Goal: Transaction & Acquisition: Purchase product/service

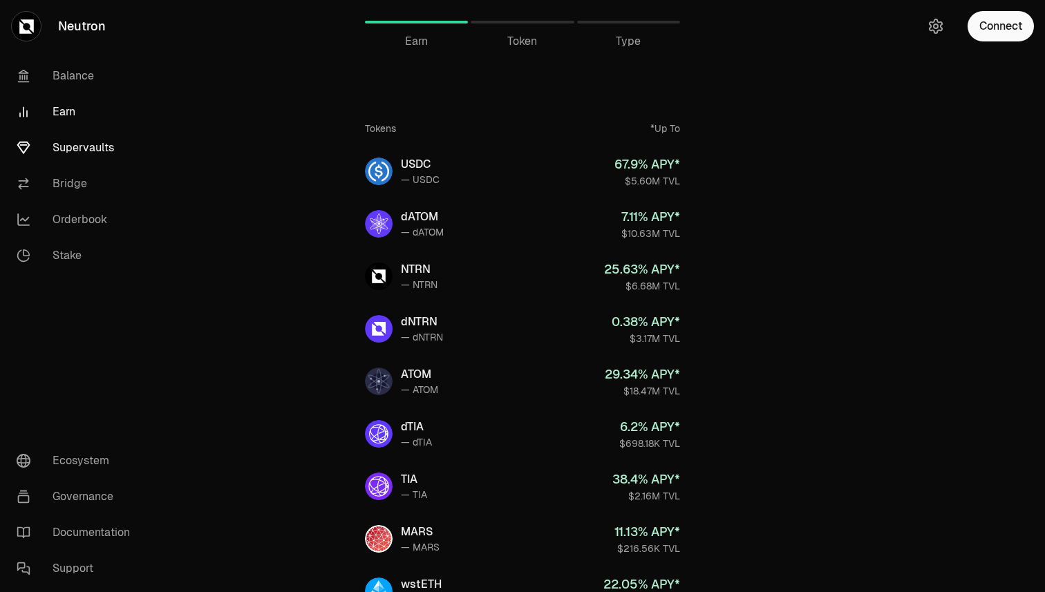
click at [81, 146] on link "Supervaults" at bounding box center [78, 148] width 144 height 36
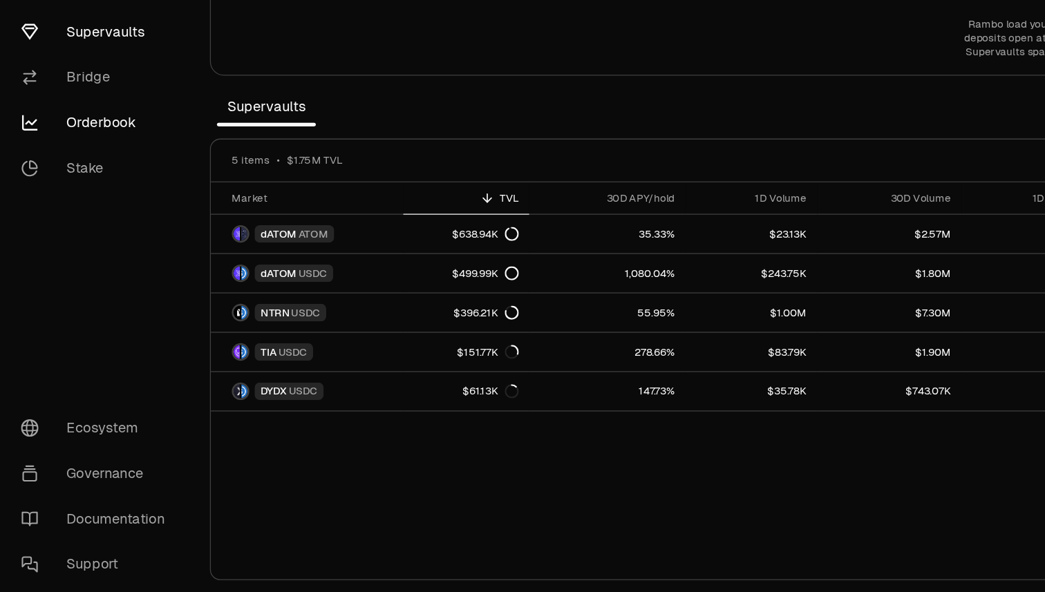
click at [99, 219] on link "Orderbook" at bounding box center [78, 220] width 144 height 36
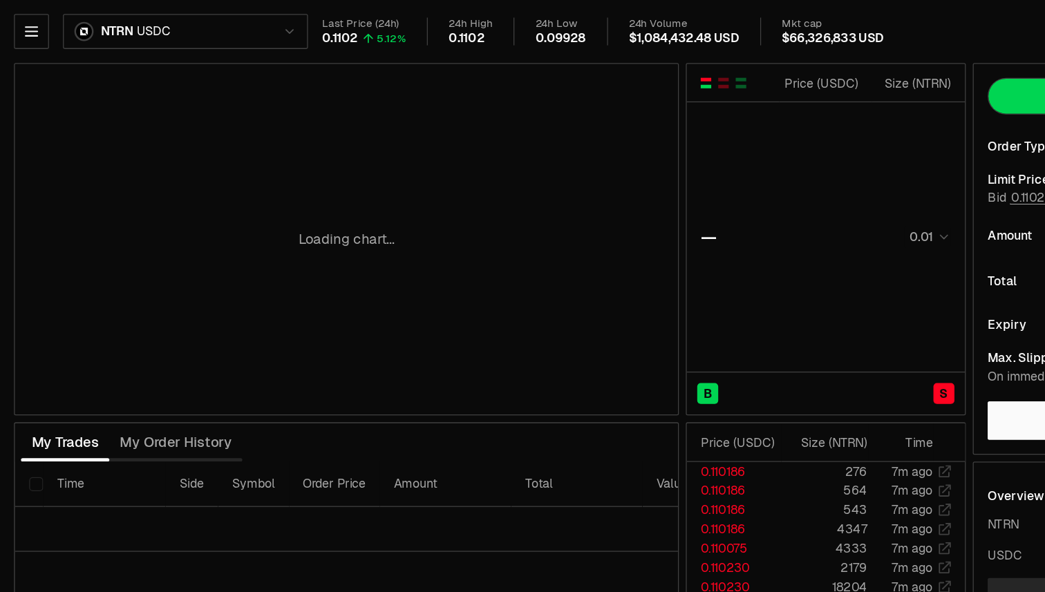
type input "********"
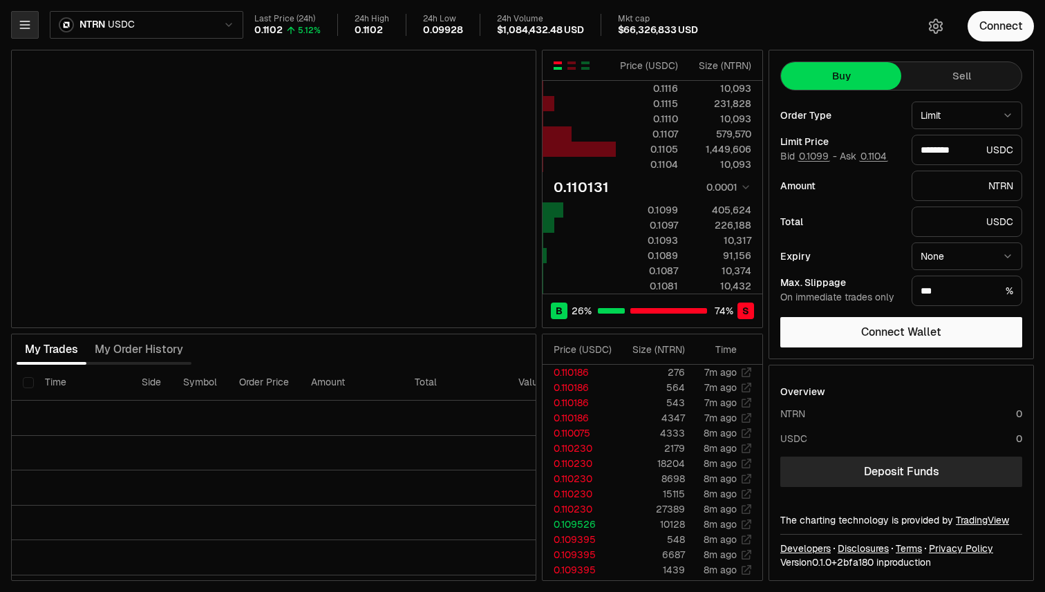
click at [18, 22] on icon "button" at bounding box center [25, 25] width 14 height 14
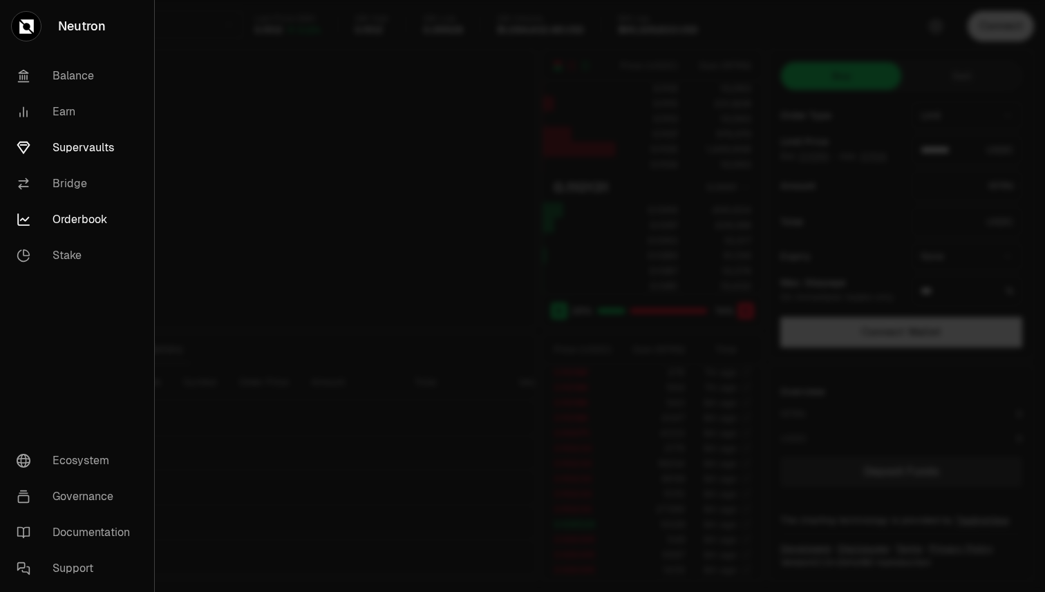
click at [68, 150] on link "Supervaults" at bounding box center [77, 148] width 143 height 36
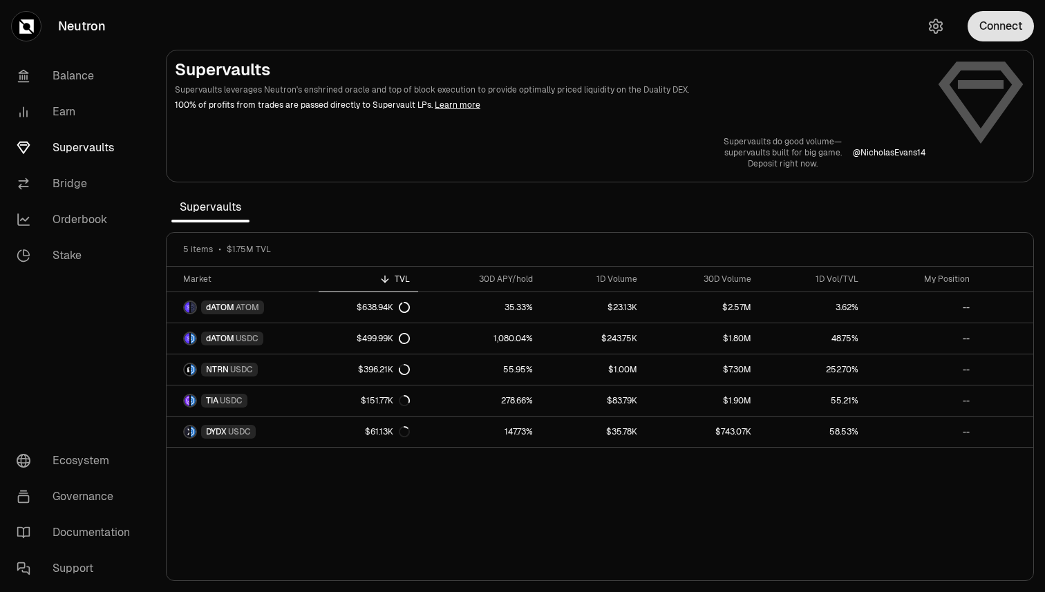
click at [993, 30] on button "Connect" at bounding box center [1000, 26] width 66 height 30
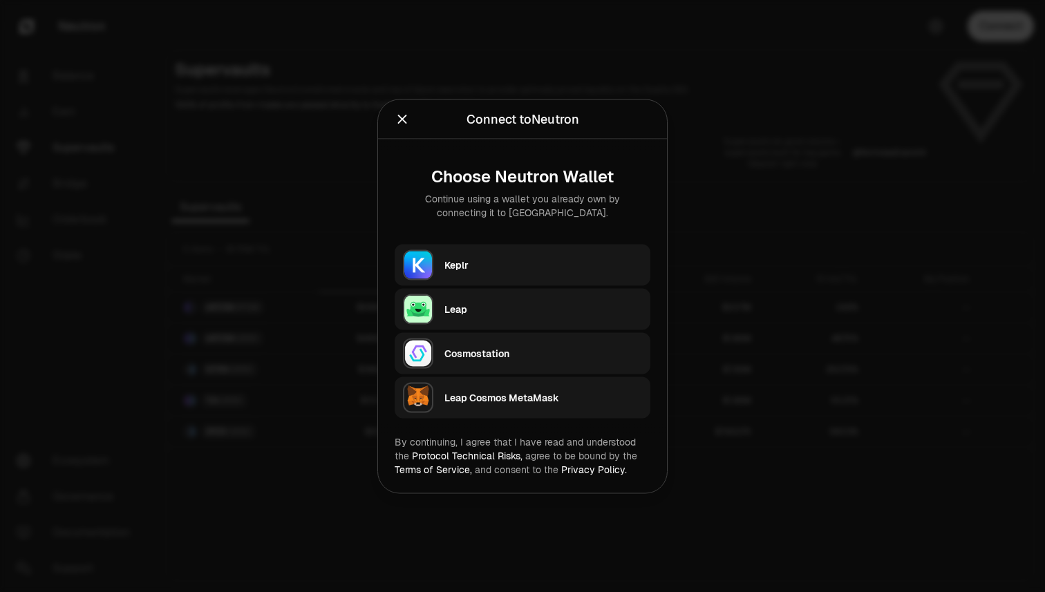
click at [501, 300] on div "Leap" at bounding box center [543, 308] width 198 height 21
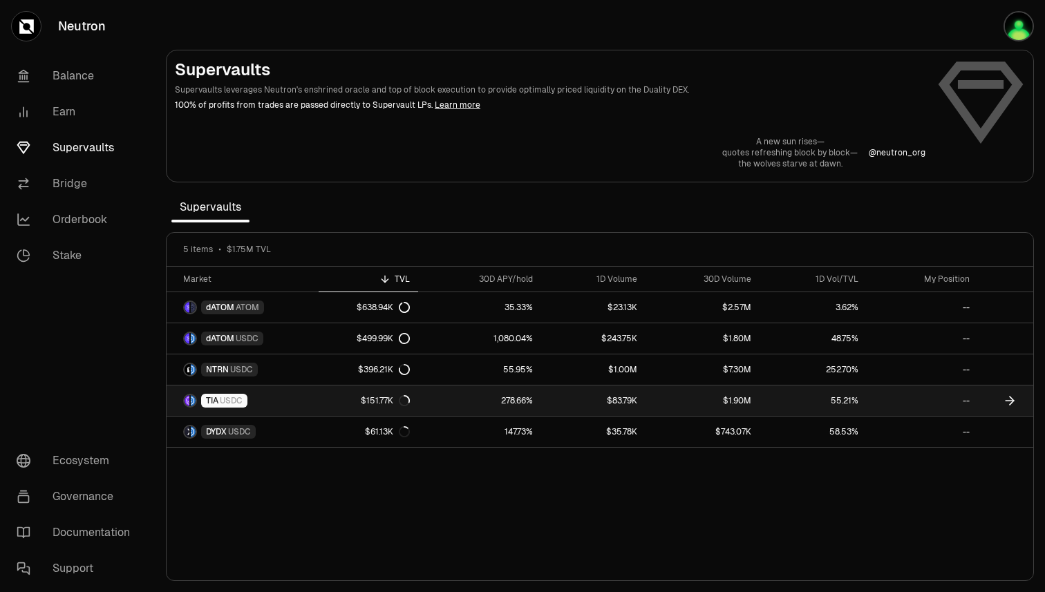
click at [325, 412] on link "$151.77K" at bounding box center [368, 400] width 100 height 30
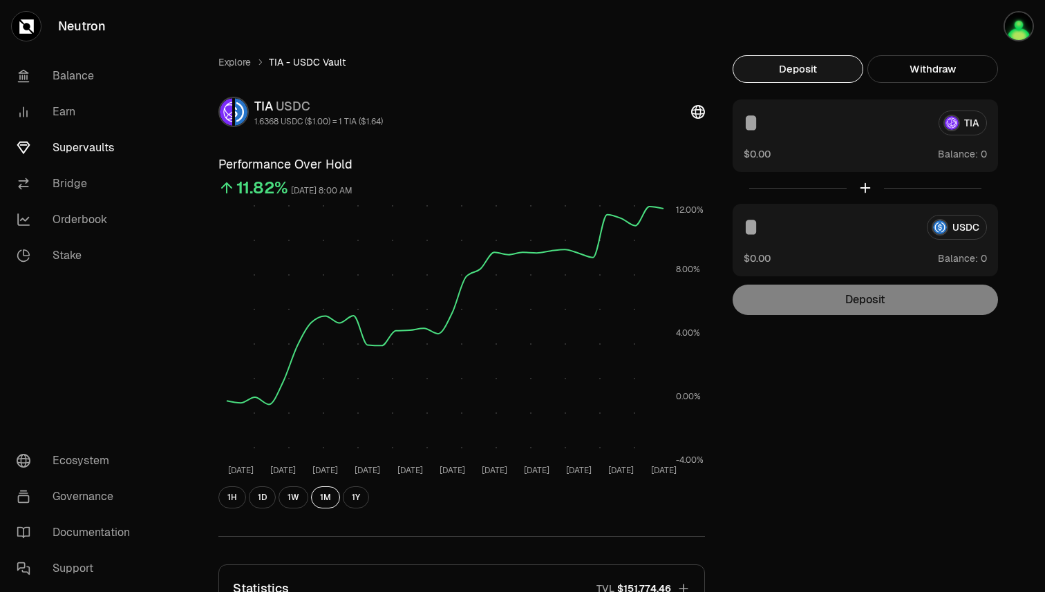
click at [848, 138] on div "TIA $0.00 Balance:" at bounding box center [864, 135] width 265 height 73
click at [287, 498] on button "1W" at bounding box center [293, 497] width 30 height 22
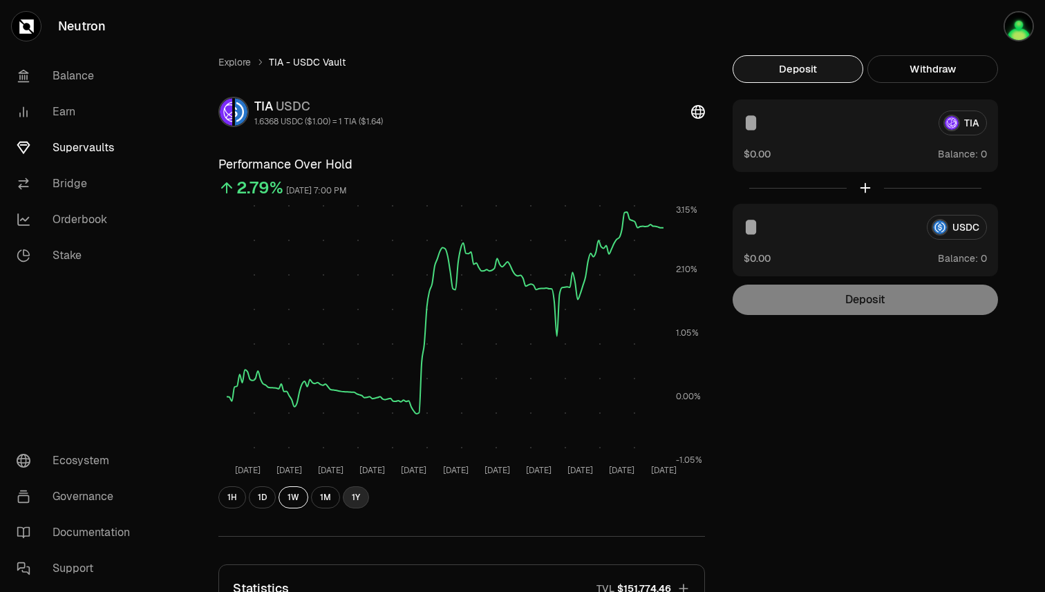
click at [354, 500] on button "1Y" at bounding box center [356, 497] width 26 height 22
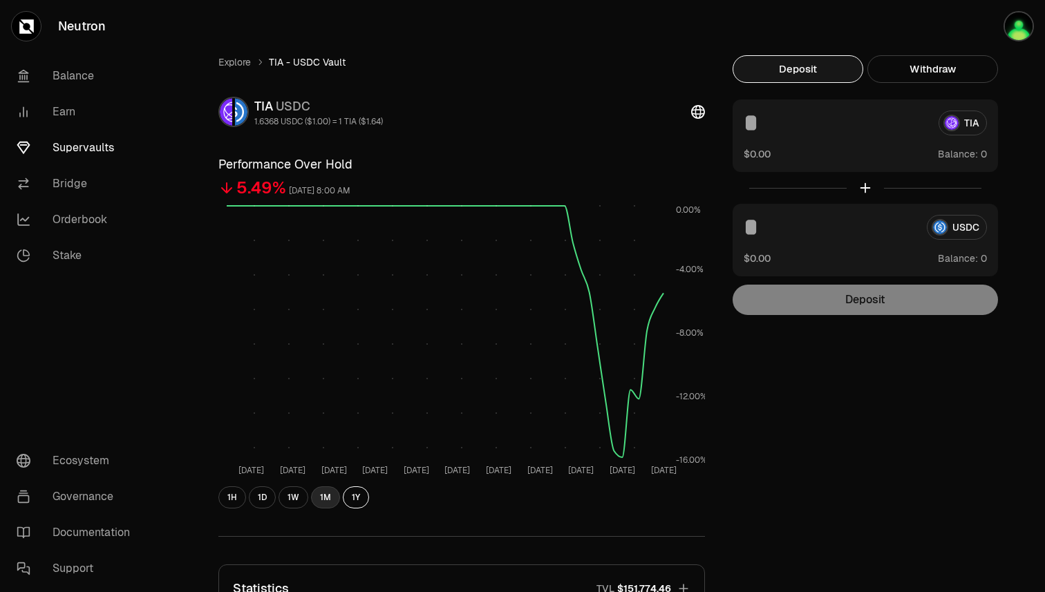
click at [318, 493] on button "1M" at bounding box center [325, 497] width 29 height 22
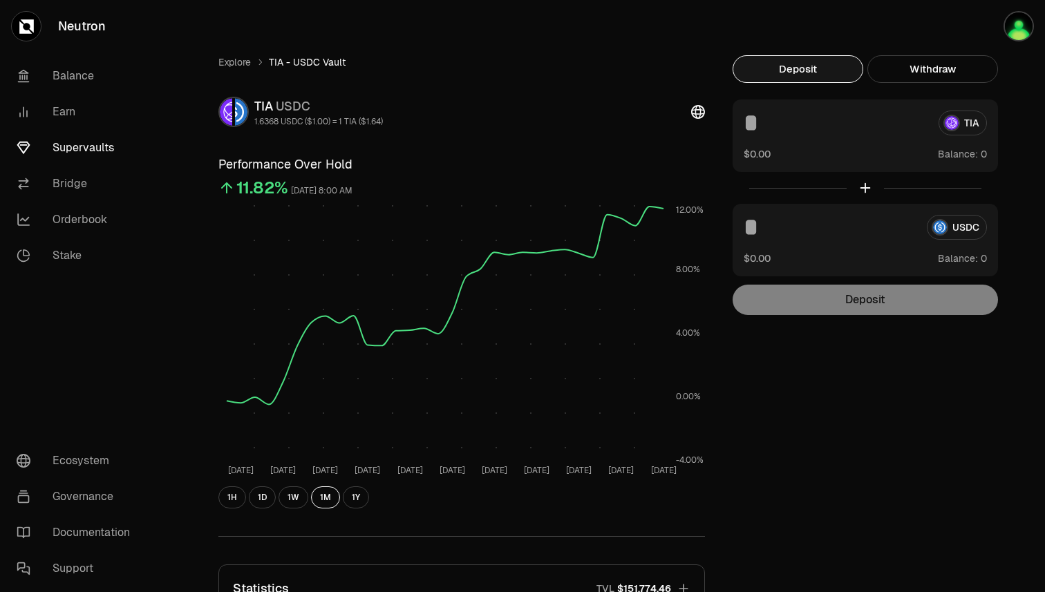
click at [835, 249] on div "USDC $0.00 Balance:" at bounding box center [864, 240] width 265 height 73
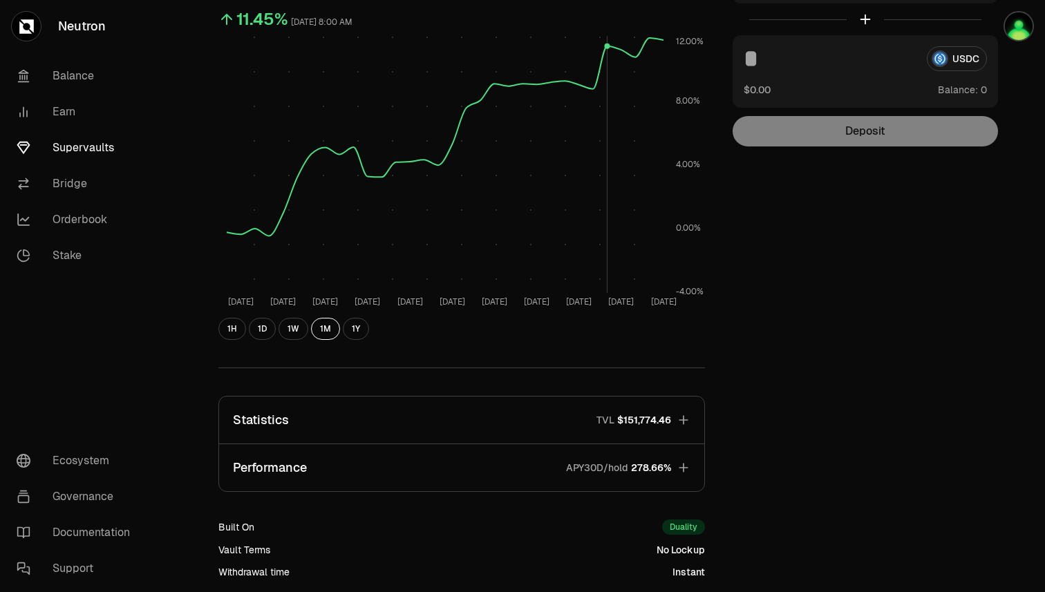
scroll to position [174, 0]
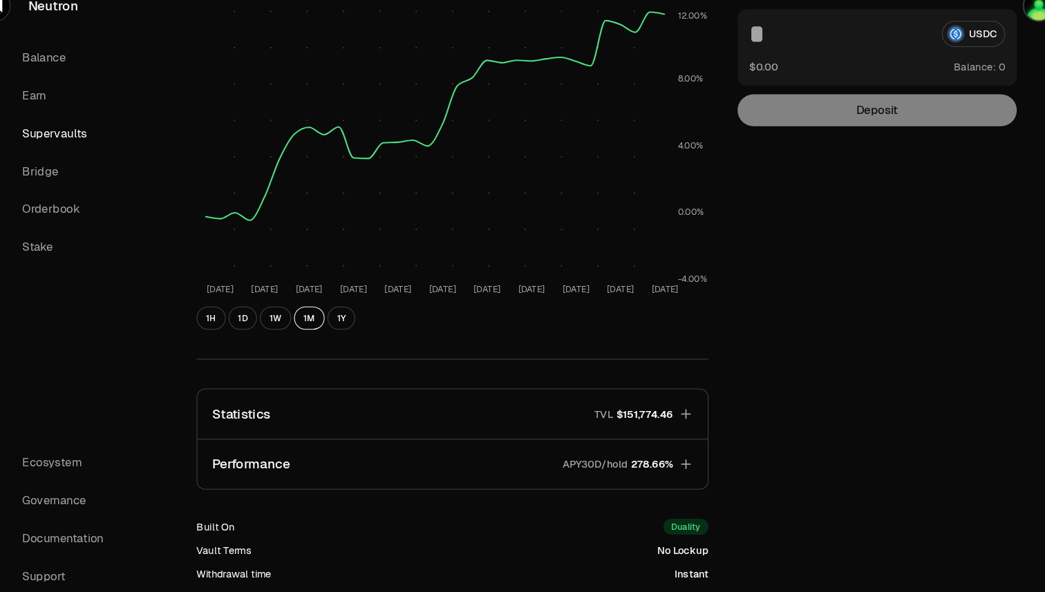
click at [684, 463] on icon "button" at bounding box center [683, 462] width 14 height 14
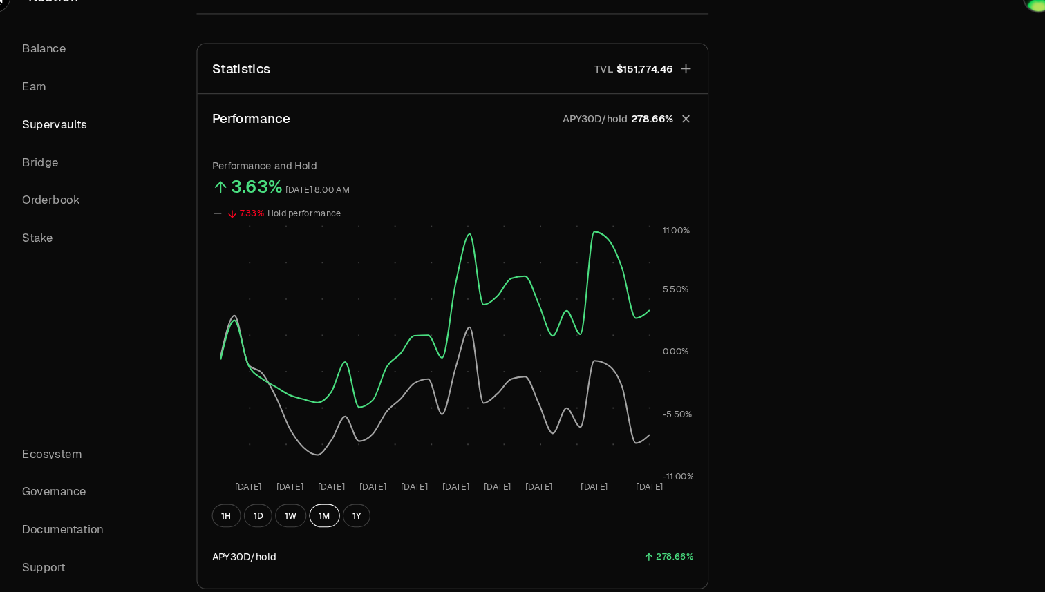
scroll to position [557, 0]
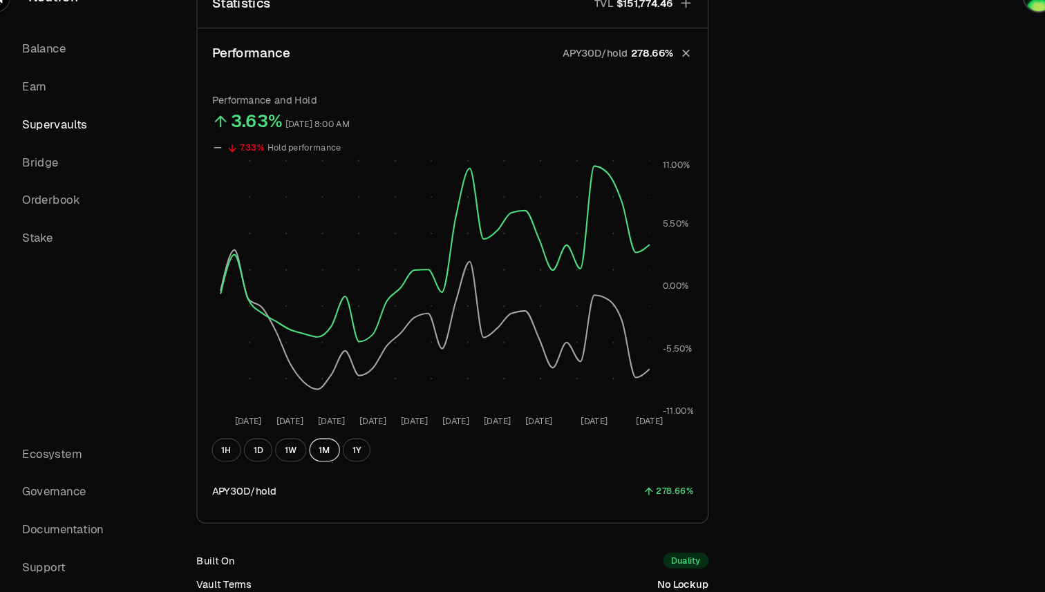
click at [817, 262] on div "Explore TIA - USDC Vault TIA USDC 1.6368 USDC ($1.00) = 1 TIA ($1.64) Performan…" at bounding box center [600, 105] width 796 height 1215
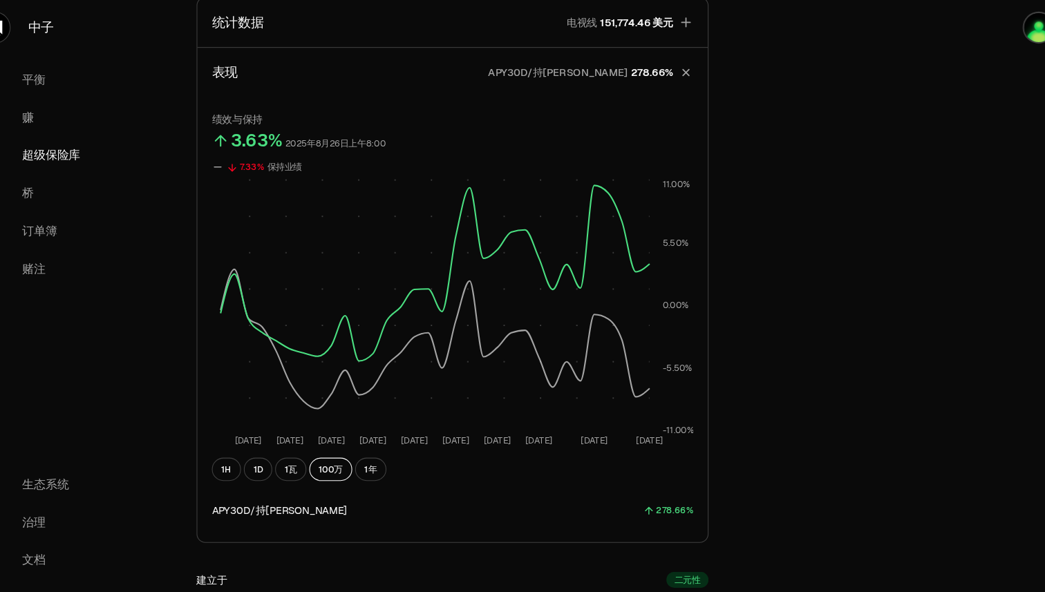
scroll to position [531, 0]
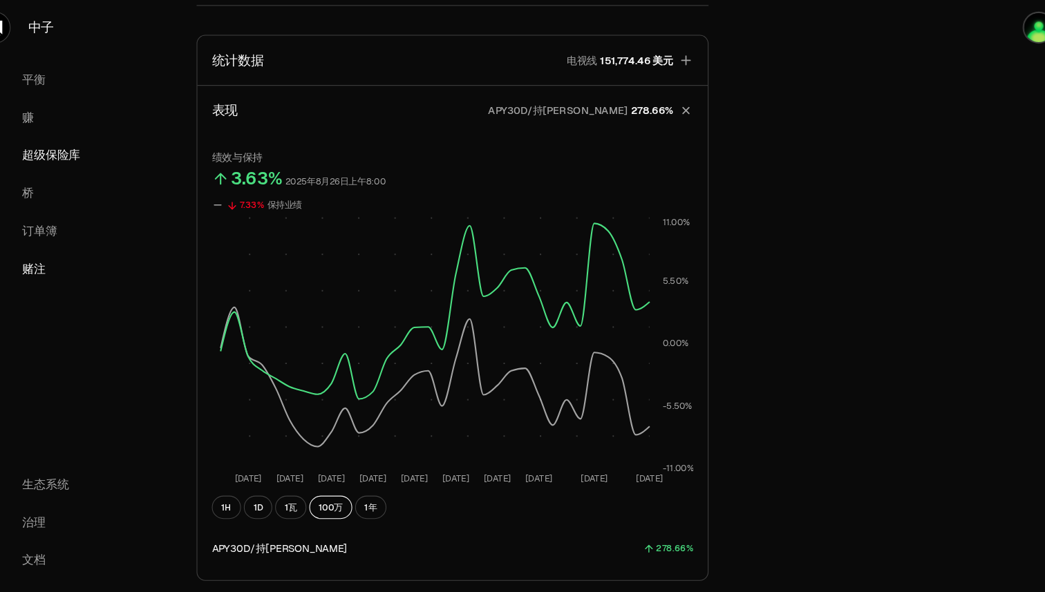
click at [64, 253] on font "赌注" at bounding box center [64, 255] width 22 height 15
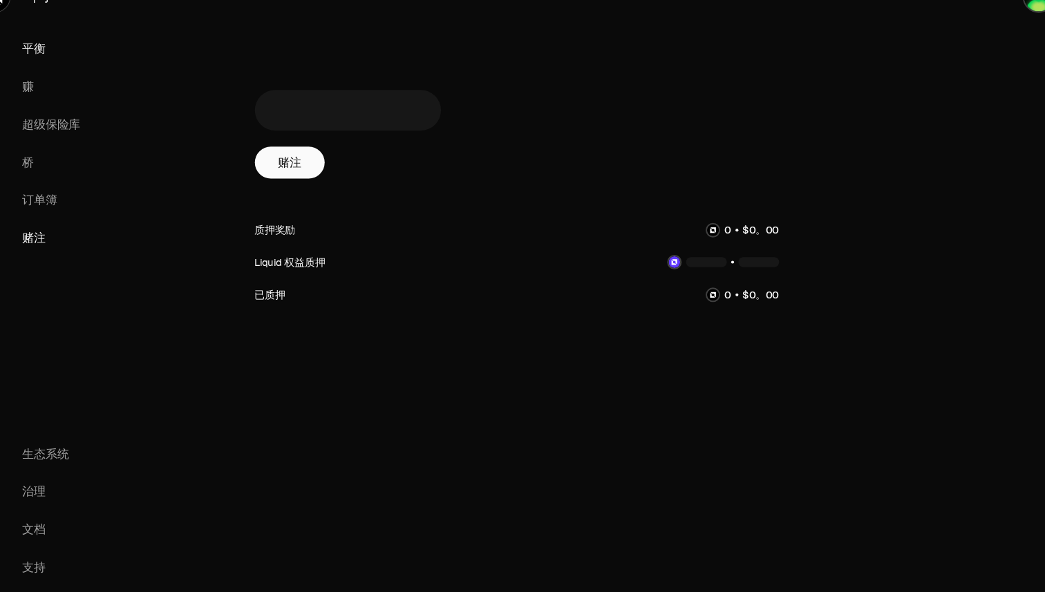
click at [59, 75] on font "平衡" at bounding box center [64, 75] width 22 height 15
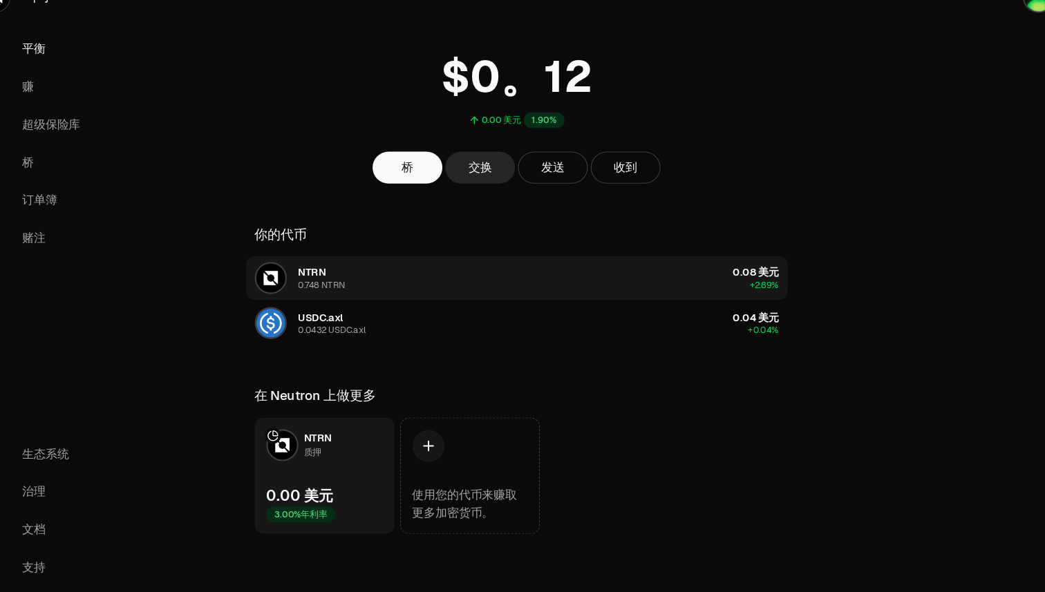
scroll to position [31, 0]
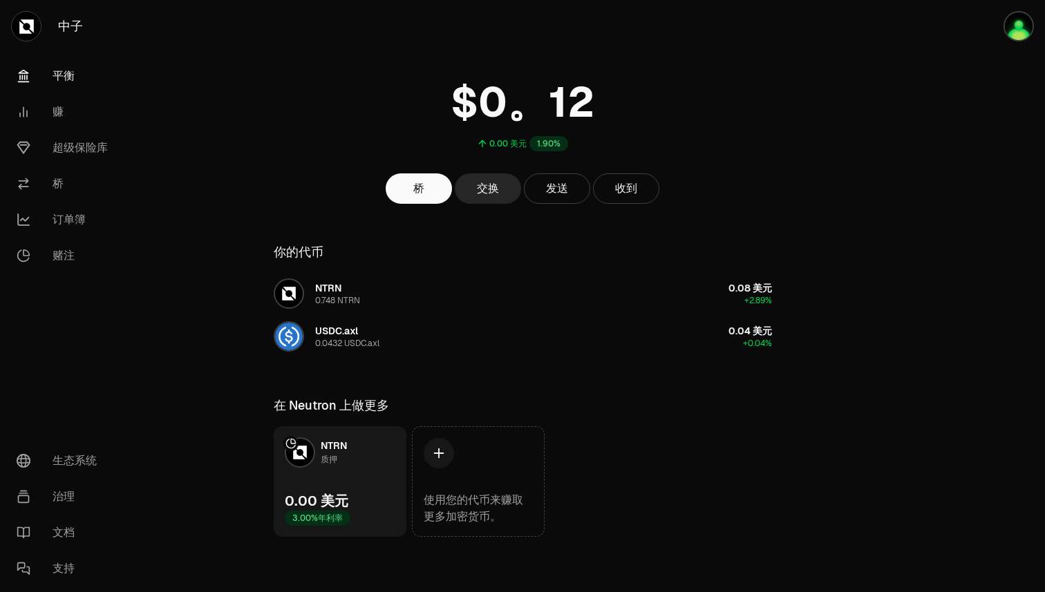
click at [41, 77] on link "平衡" at bounding box center [78, 76] width 144 height 36
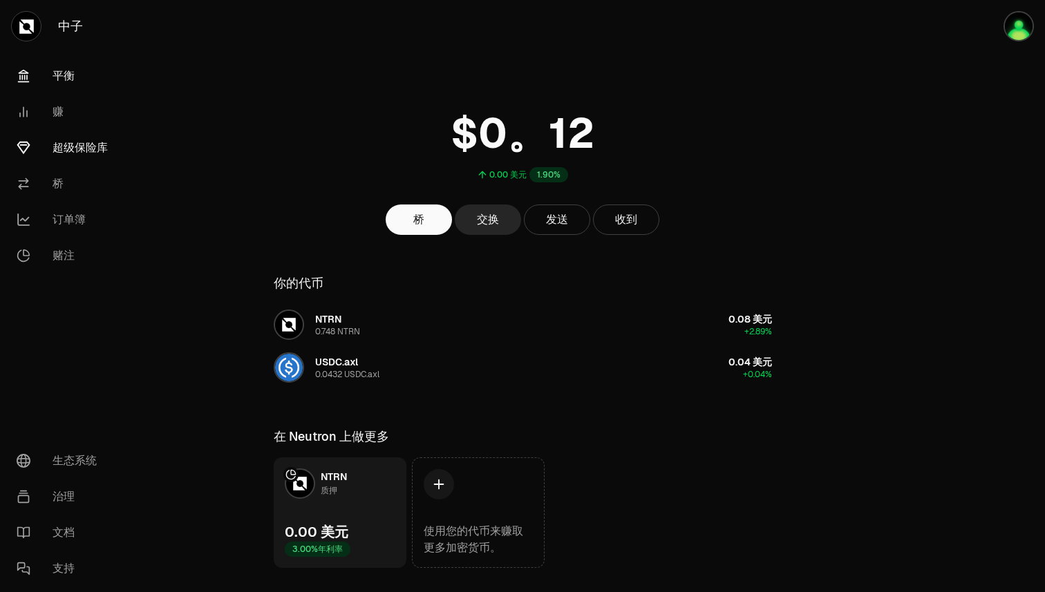
click at [57, 158] on link "超级保险库" at bounding box center [78, 148] width 144 height 36
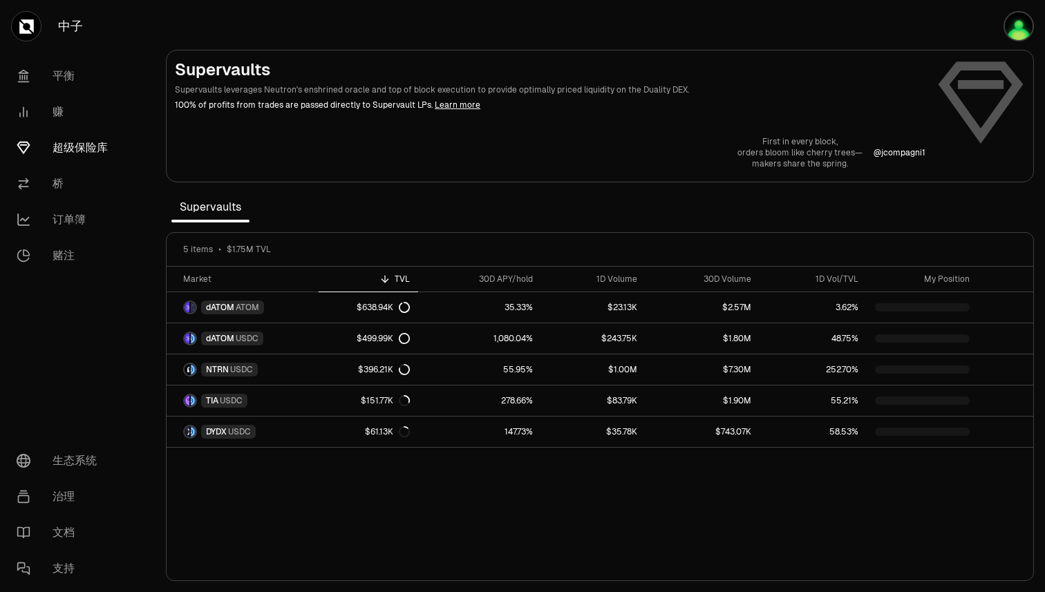
click at [69, 146] on font "超级保险库" at bounding box center [80, 147] width 55 height 15
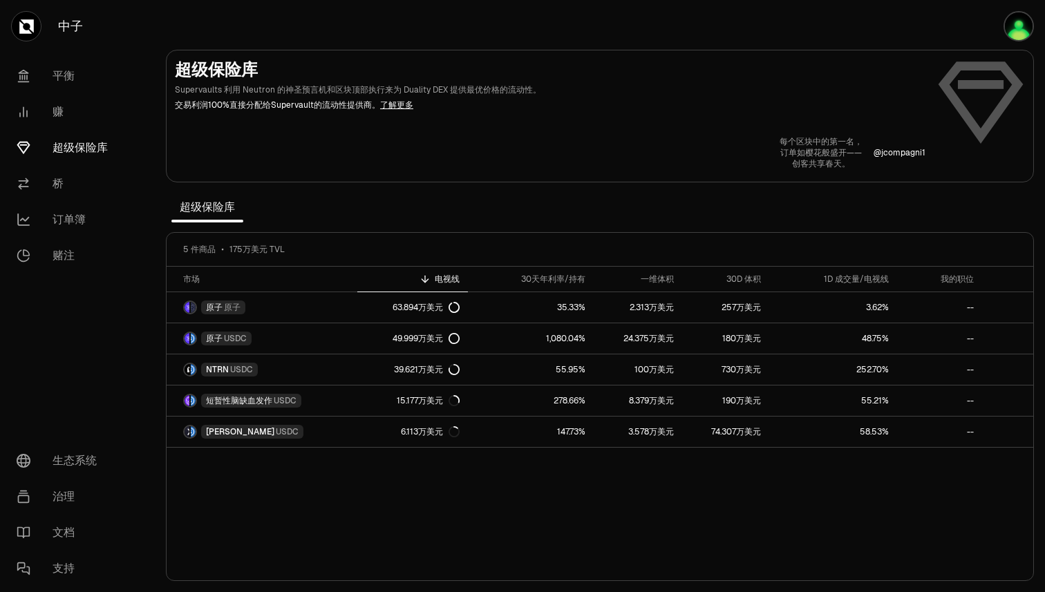
click at [395, 104] on font "了解更多" at bounding box center [396, 104] width 33 height 11
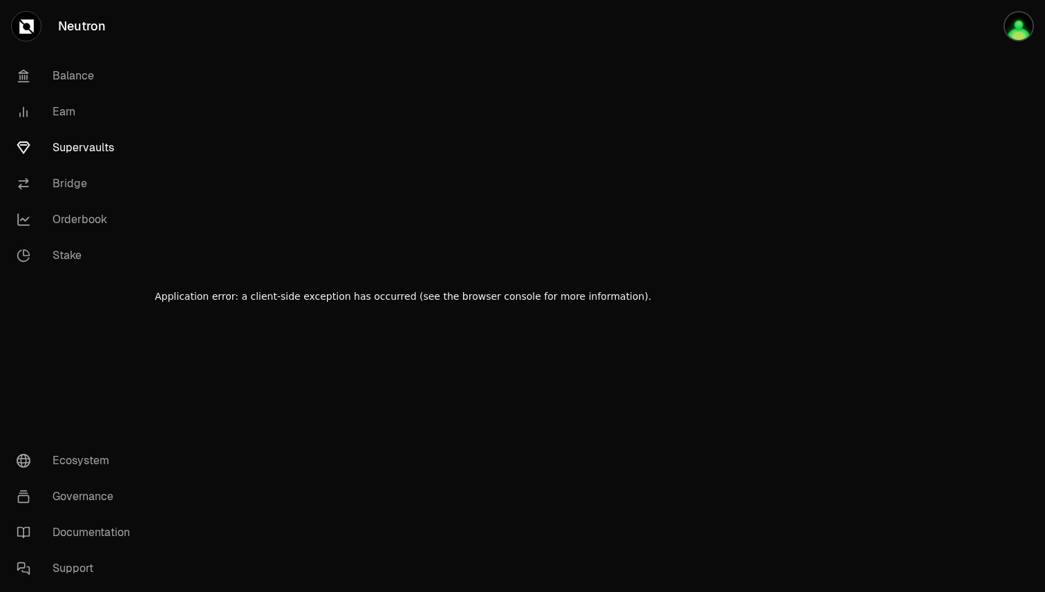
click at [391, 100] on div "Application error: a client-side exception has occurred (see the browser consol…" at bounding box center [403, 296] width 496 height 592
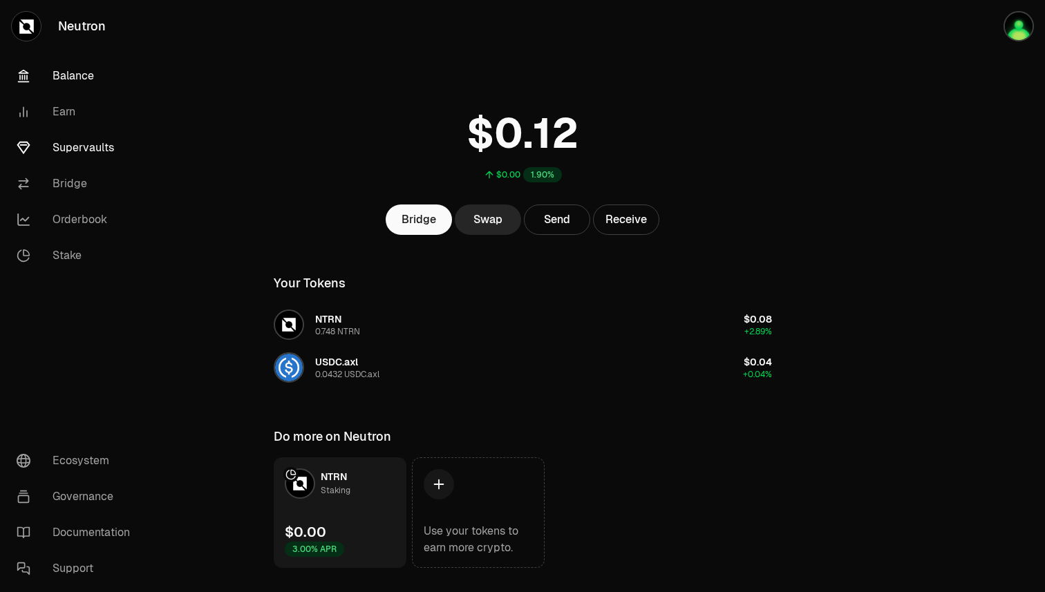
click at [70, 147] on link "Supervaults" at bounding box center [78, 148] width 144 height 36
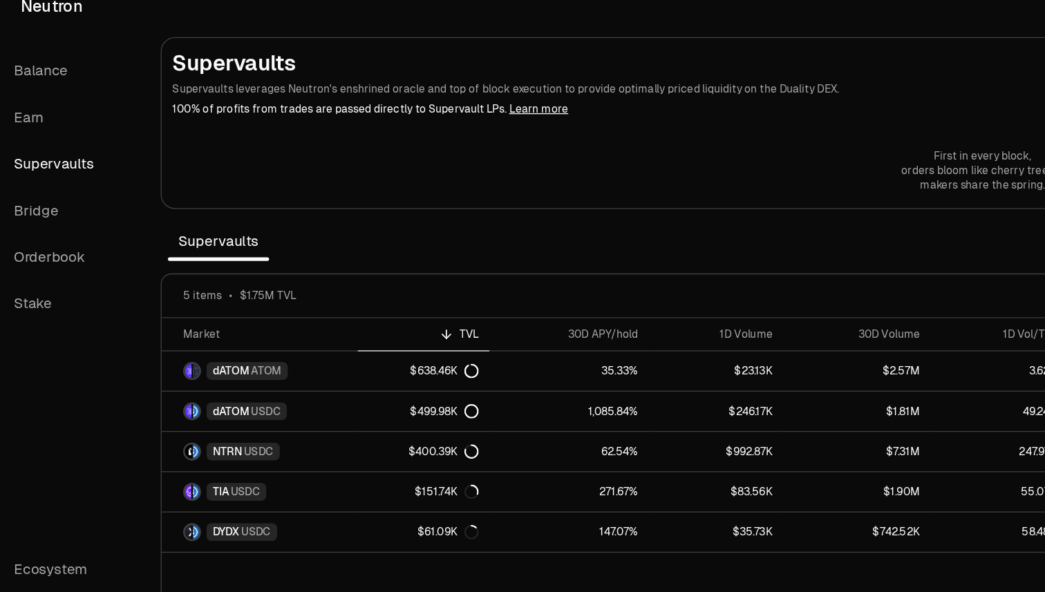
click at [356, 93] on p "Supervaults leverages Neutron's enshrined oracle and top of block execution to …" at bounding box center [550, 90] width 750 height 12
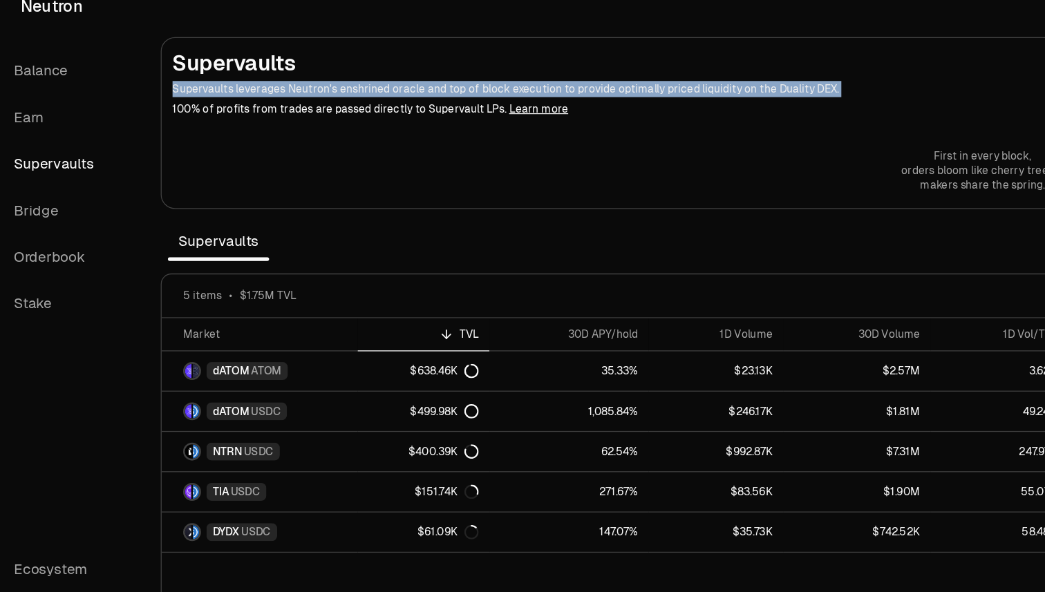
click at [356, 93] on p "Supervaults leverages Neutron's enshrined oracle and top of block execution to …" at bounding box center [550, 90] width 750 height 12
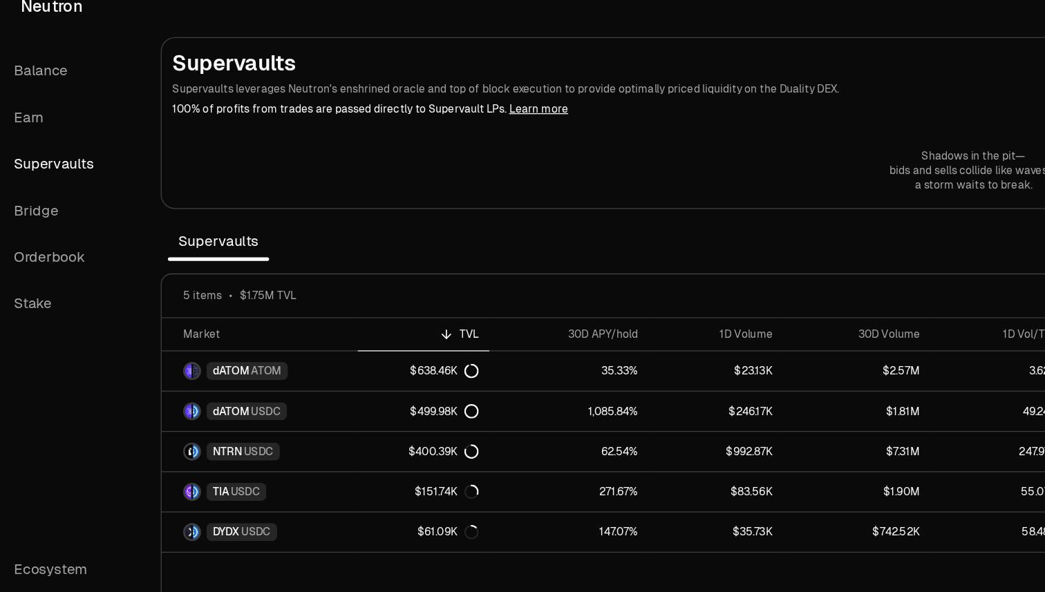
click at [377, 109] on p "100% of profits from trades are passed directly to Supervault LPs. Learn more" at bounding box center [550, 105] width 750 height 12
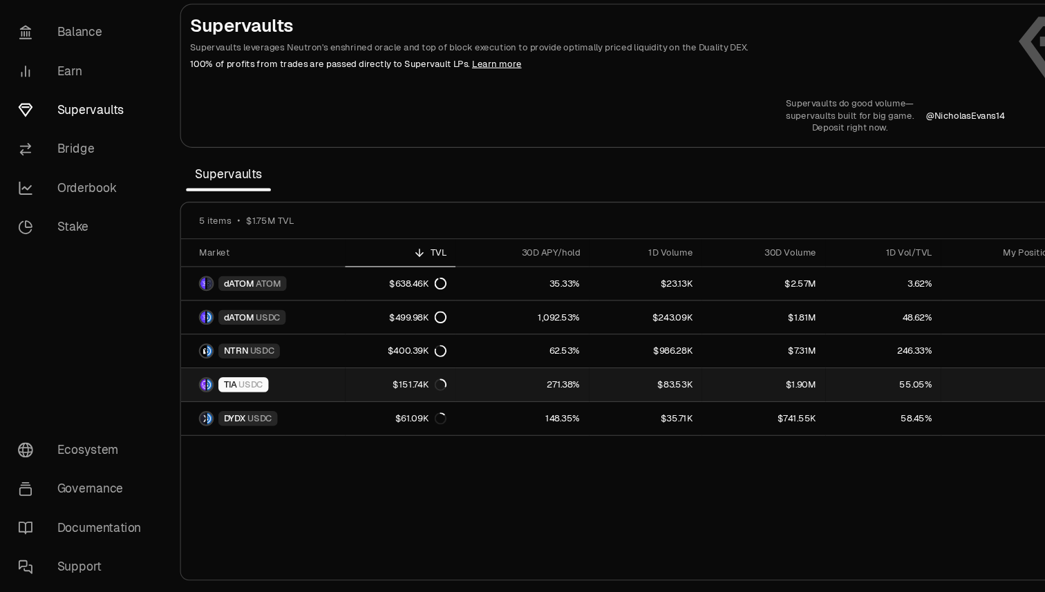
click at [332, 399] on link "$151.74K" at bounding box center [369, 400] width 102 height 30
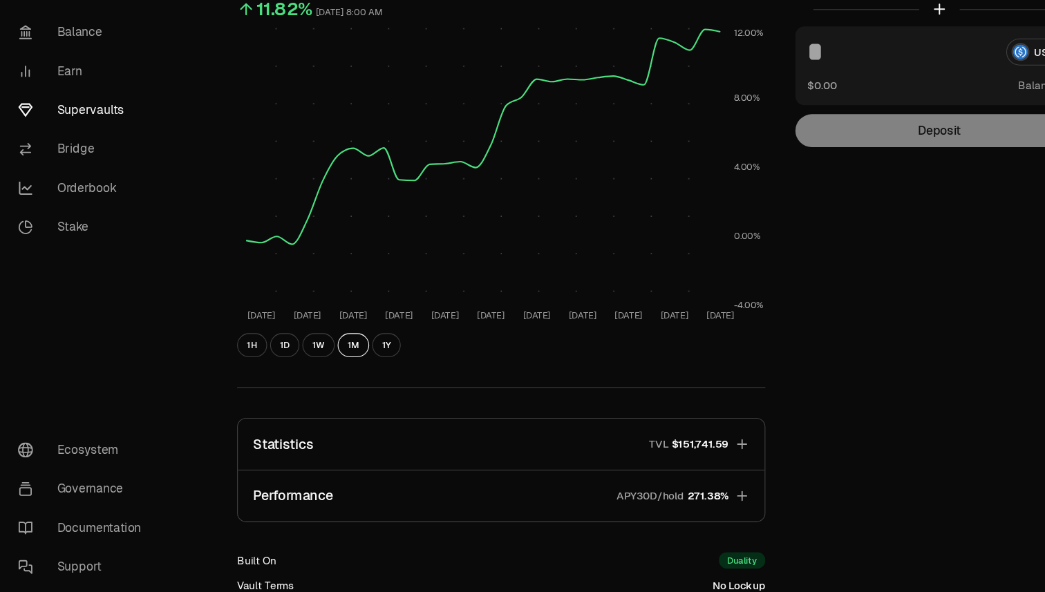
scroll to position [143, 0]
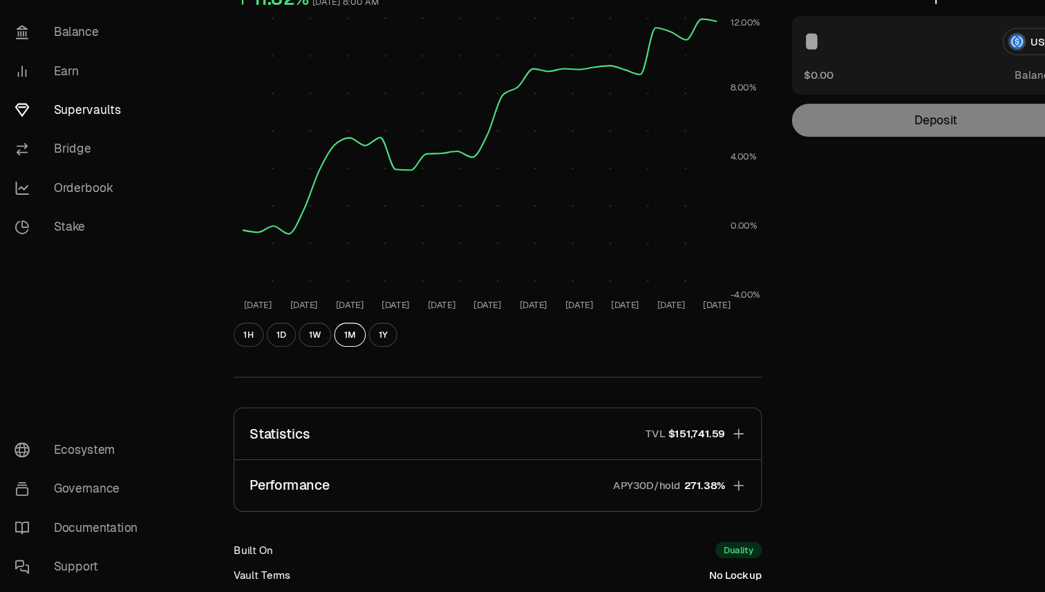
click at [437, 500] on button "Performance APY30D/hold 271.38%" at bounding box center [461, 493] width 485 height 47
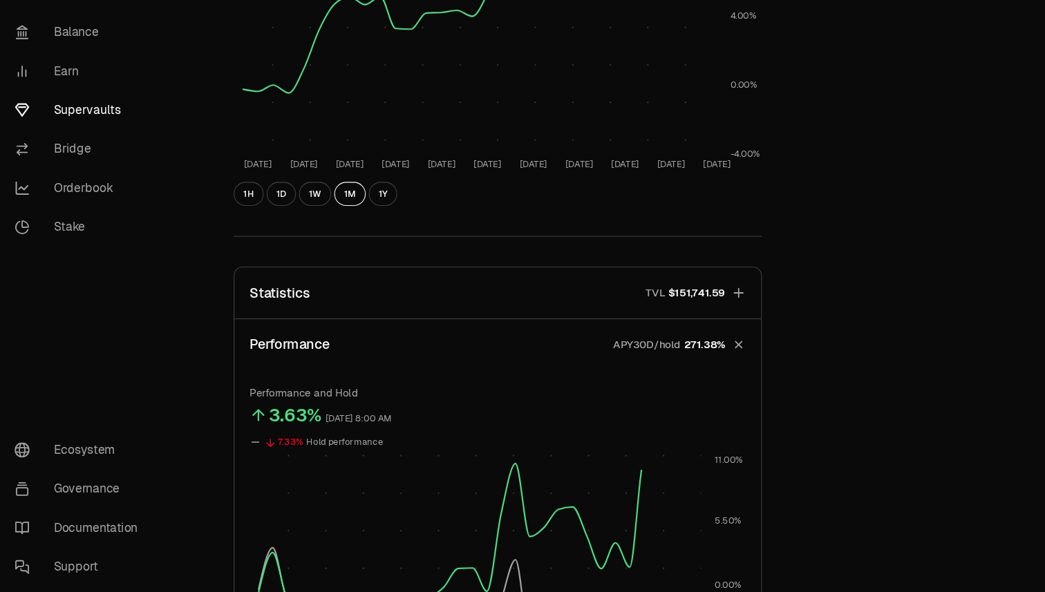
scroll to position [275, 0]
click at [687, 312] on icon "button" at bounding box center [683, 314] width 14 height 14
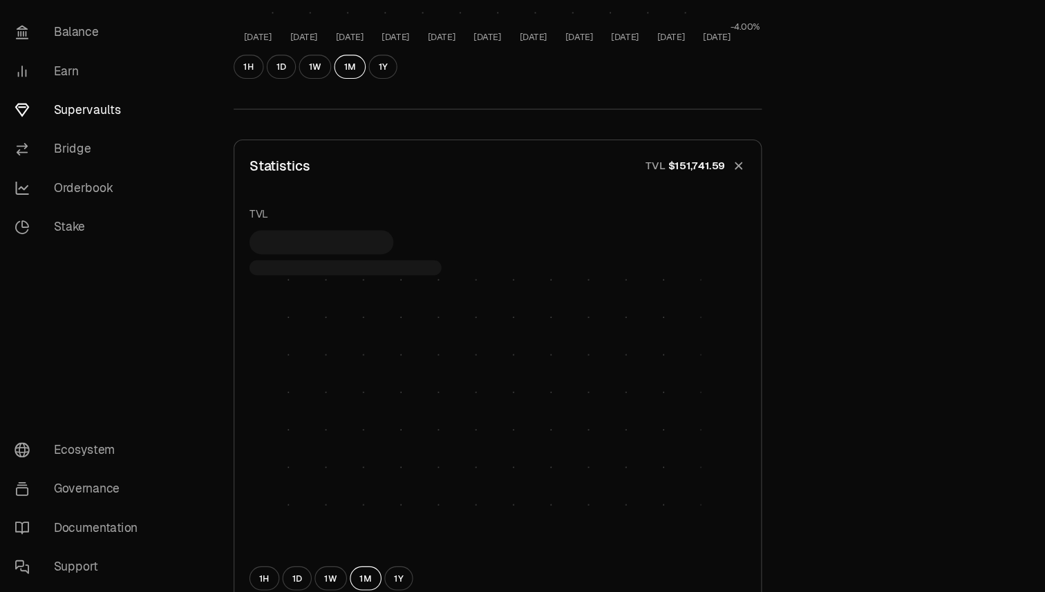
scroll to position [398, 0]
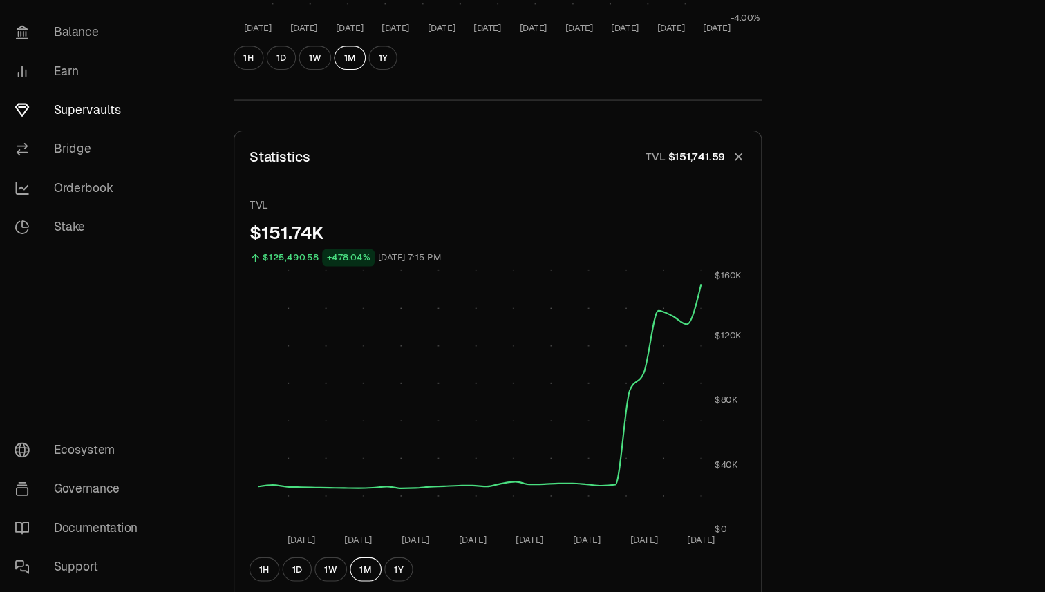
click at [683, 187] on icon "button" at bounding box center [683, 190] width 19 height 19
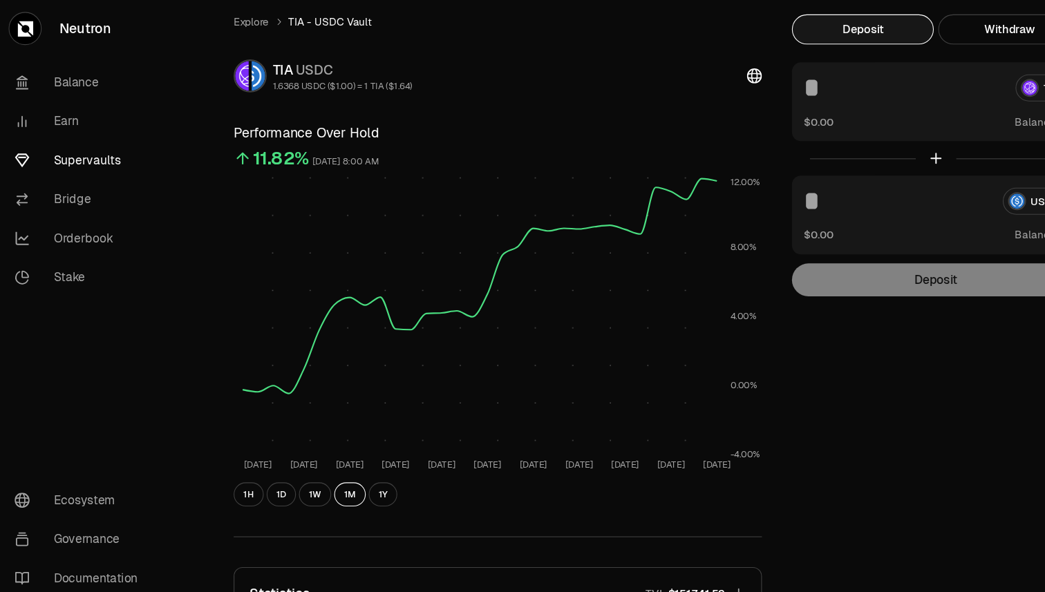
scroll to position [0, 0]
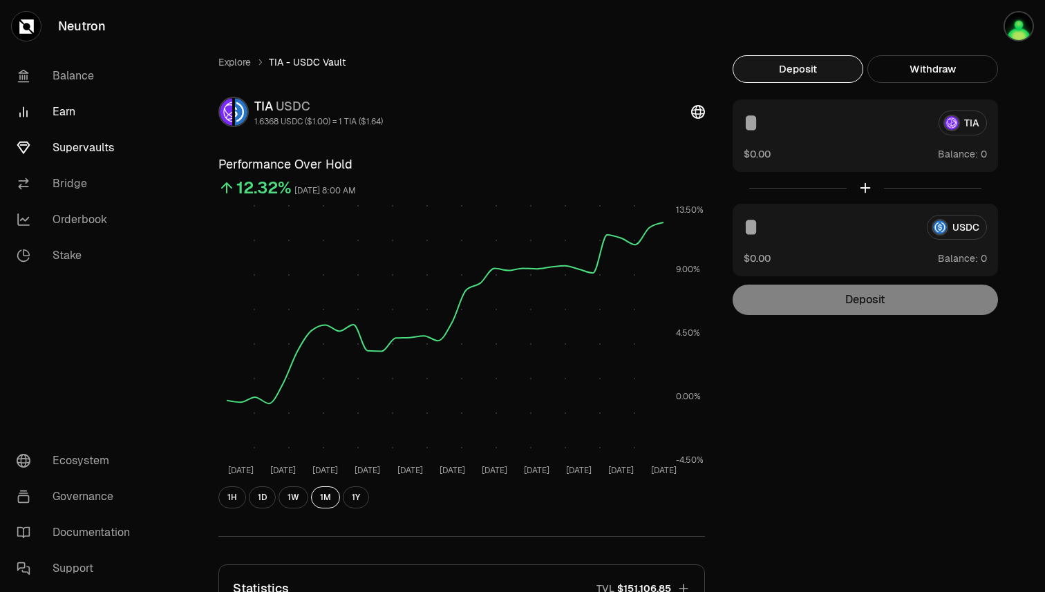
click at [66, 115] on link "Earn" at bounding box center [78, 112] width 144 height 36
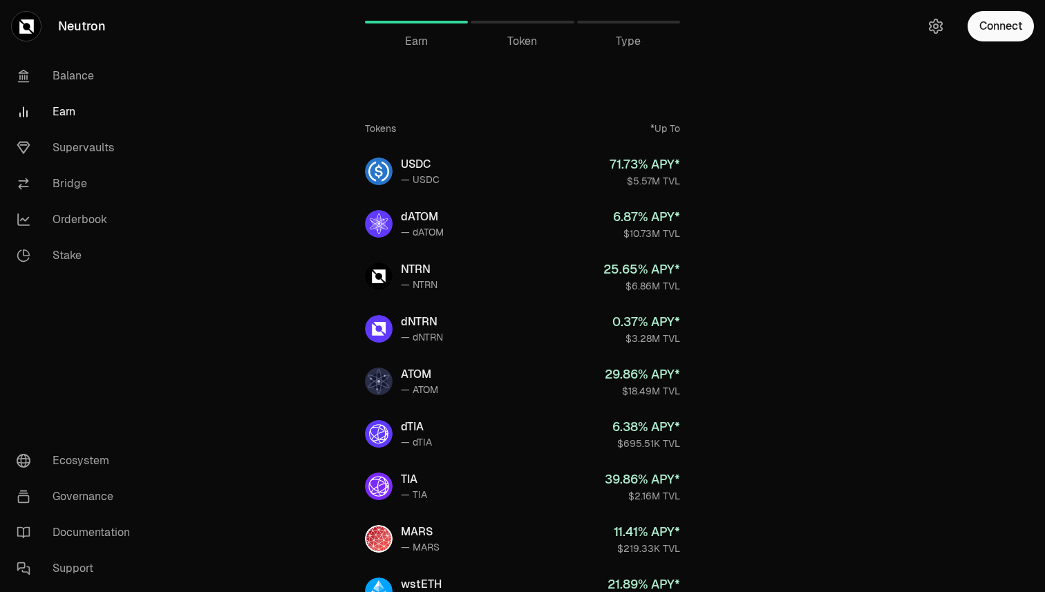
click at [69, 106] on link "Earn" at bounding box center [78, 112] width 144 height 36
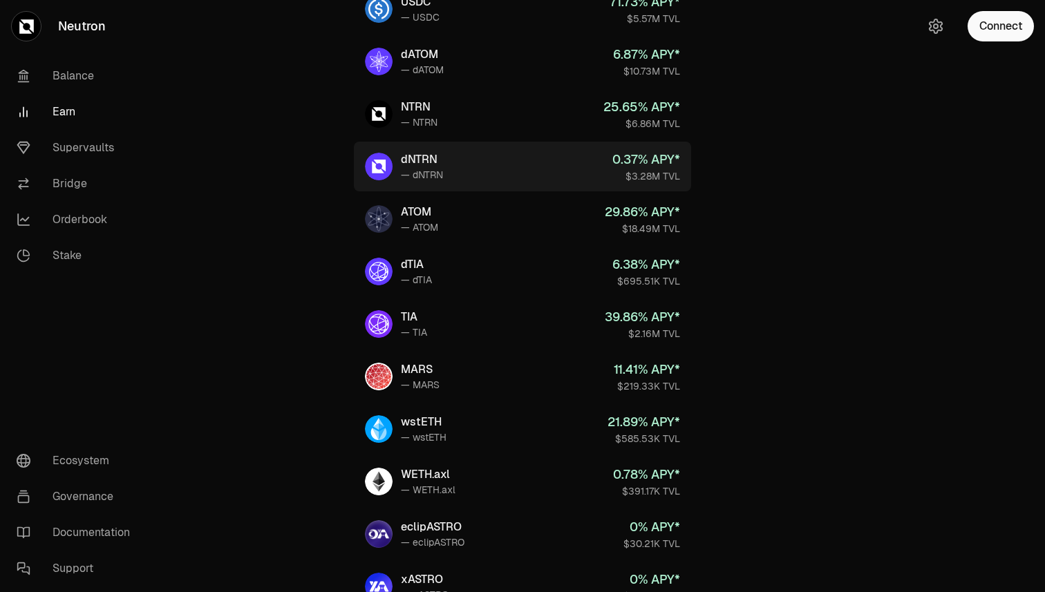
scroll to position [169, 0]
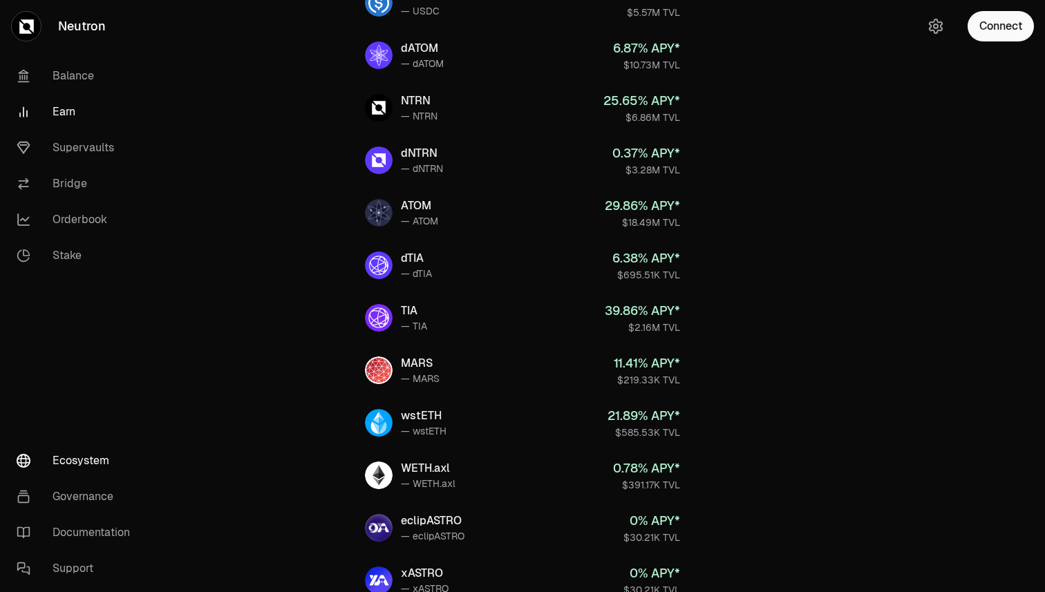
click at [88, 456] on link "Ecosystem" at bounding box center [78, 461] width 144 height 36
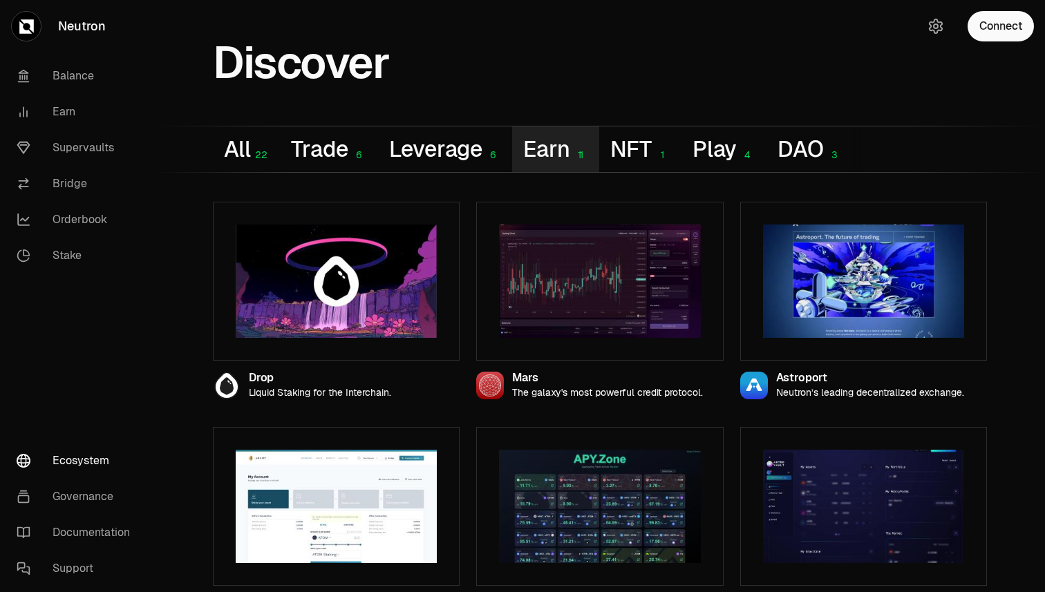
click at [541, 144] on button "Earn 11" at bounding box center [555, 149] width 87 height 46
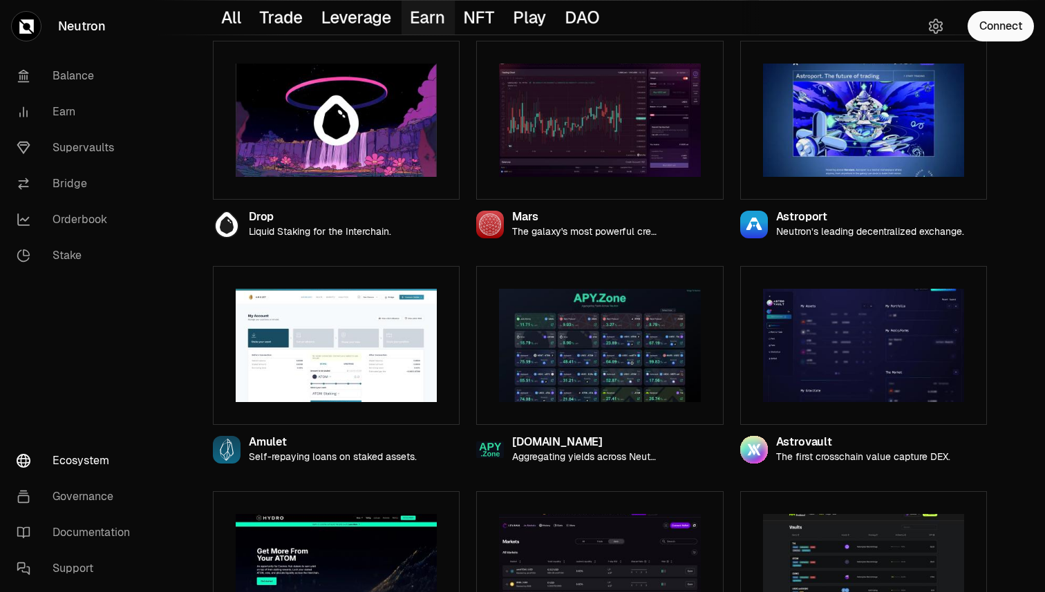
scroll to position [151, 0]
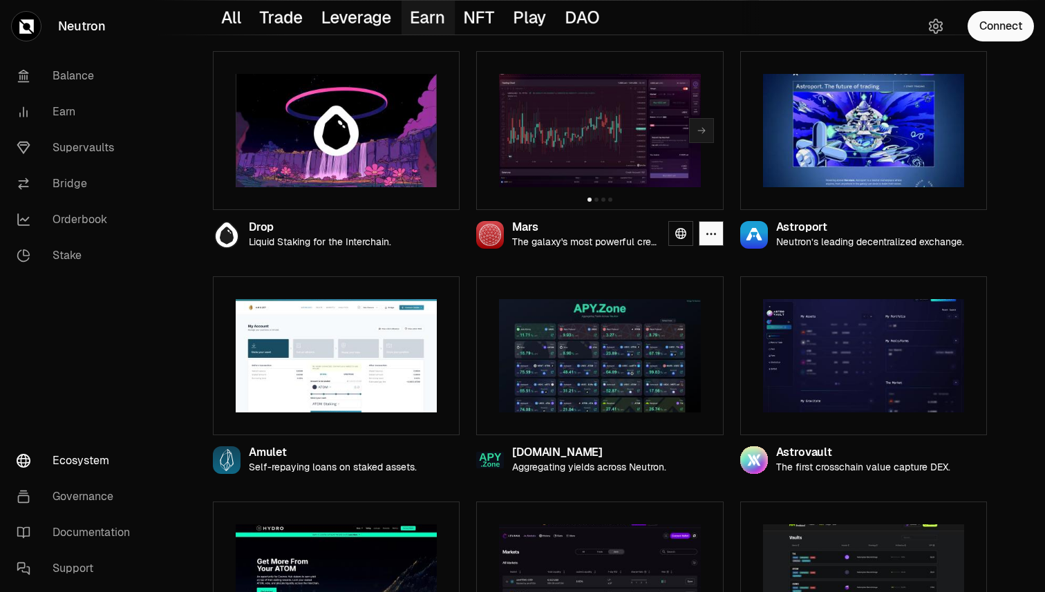
click at [588, 160] on img at bounding box center [599, 130] width 201 height 113
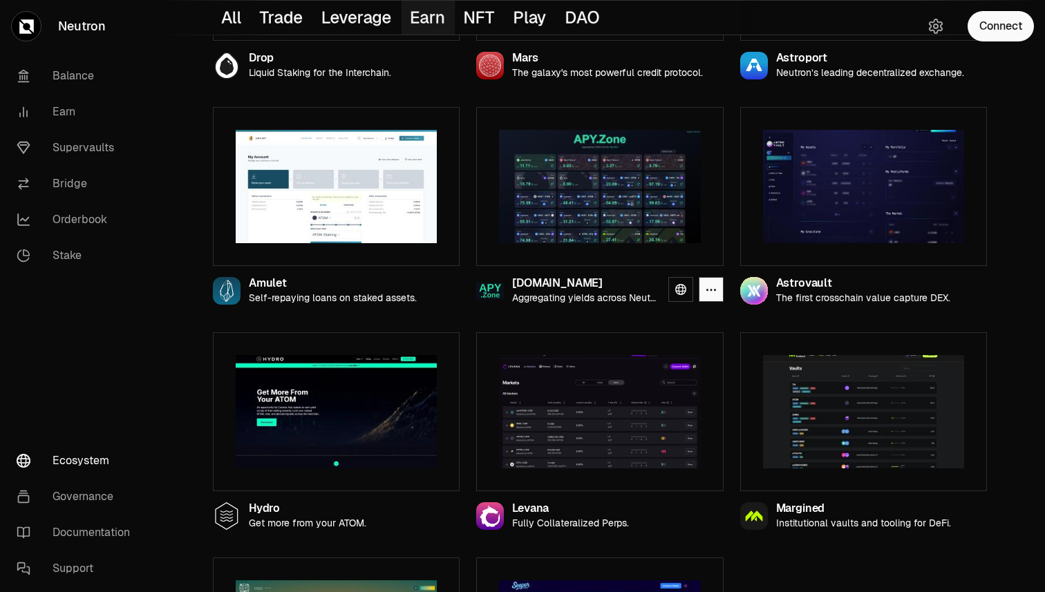
scroll to position [326, 0]
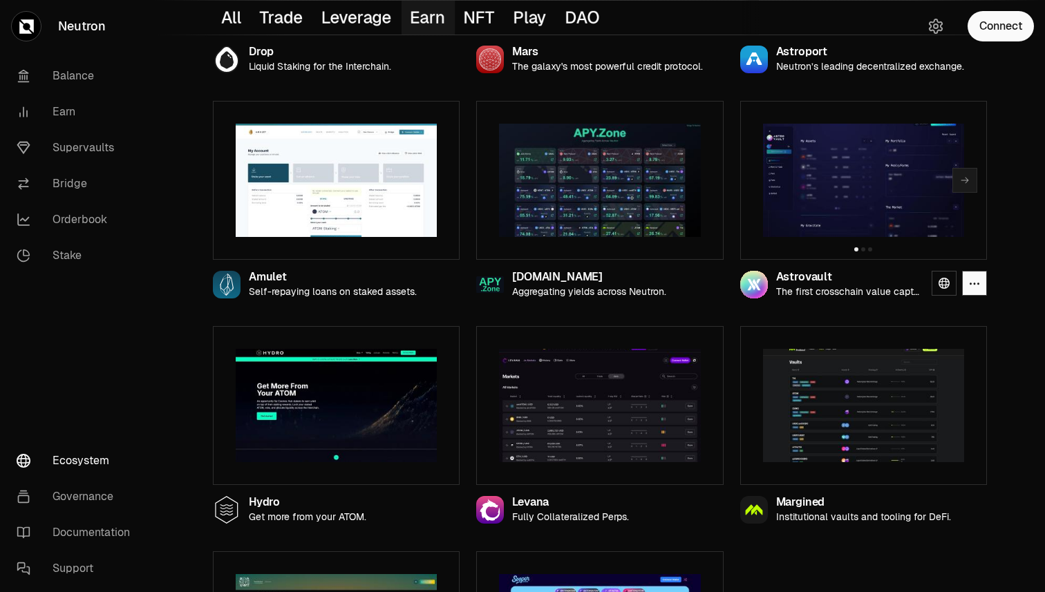
click at [840, 169] on img at bounding box center [863, 180] width 201 height 113
click at [946, 285] on icon at bounding box center [943, 283] width 11 height 11
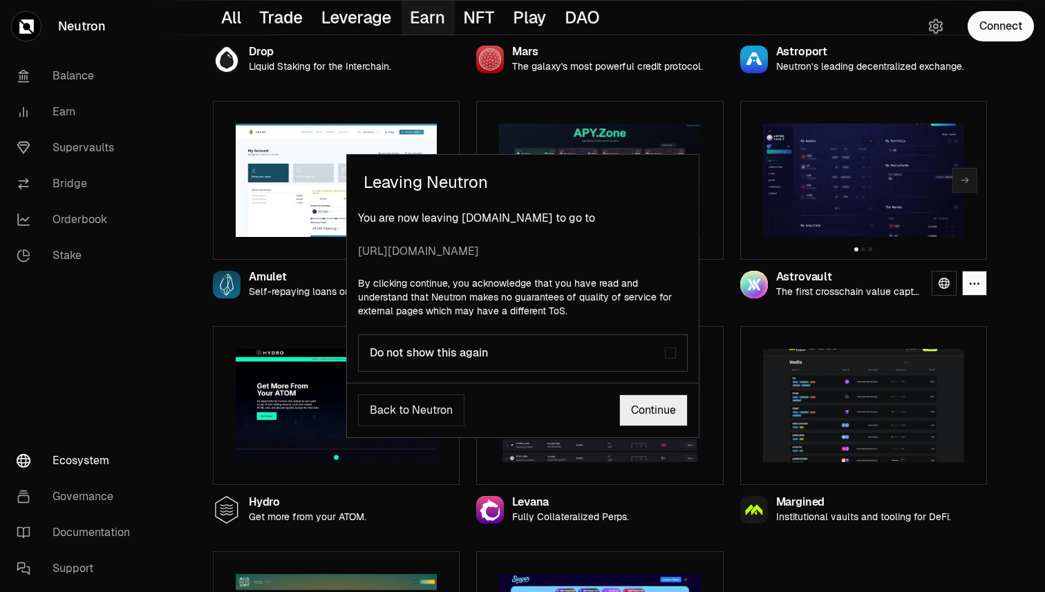
click at [656, 411] on link "Continue" at bounding box center [653, 410] width 68 height 32
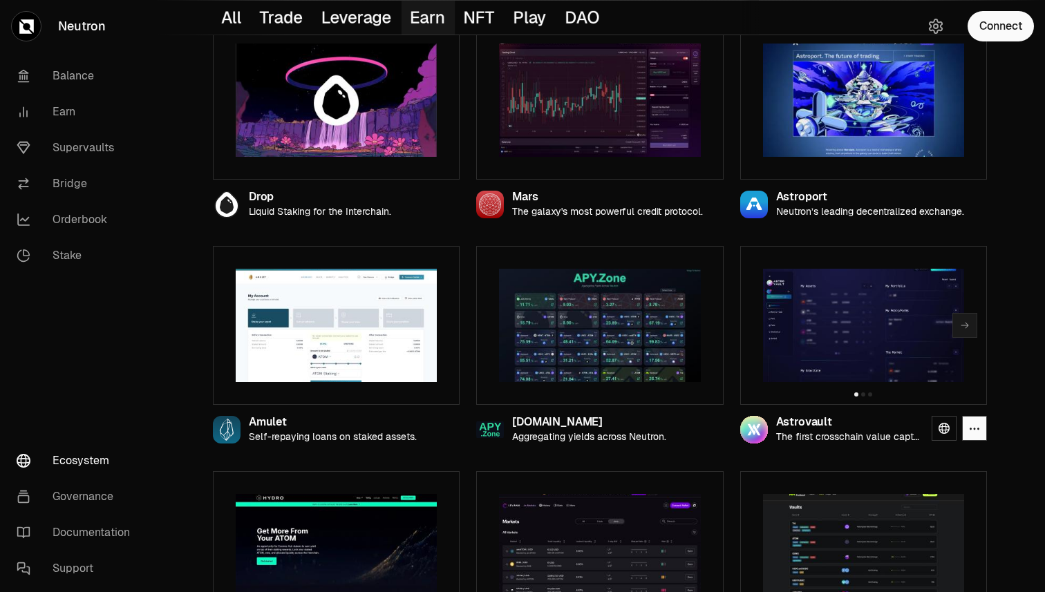
scroll to position [116, 0]
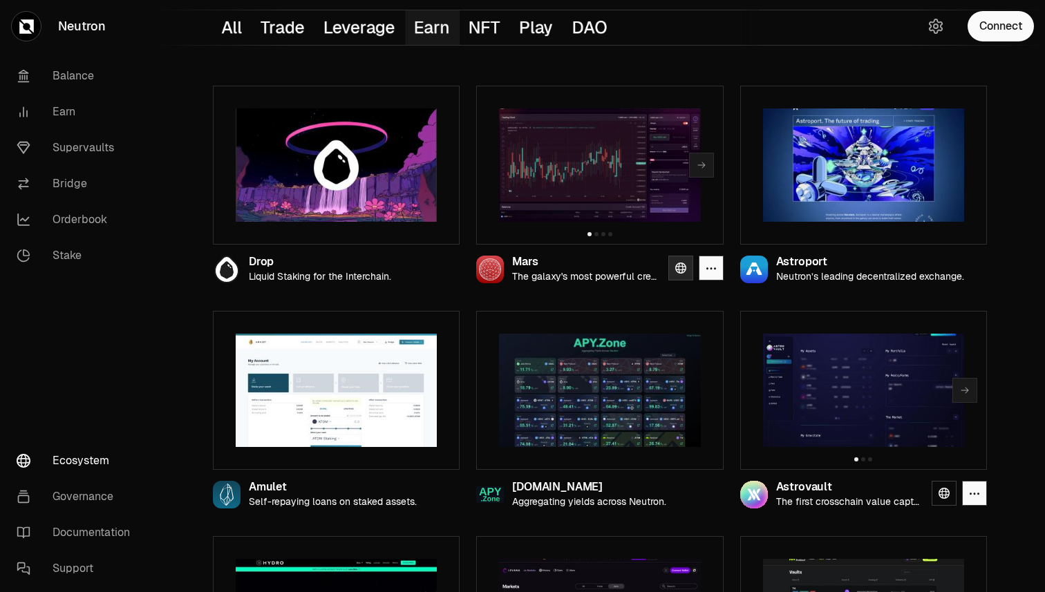
click at [678, 267] on icon at bounding box center [680, 268] width 11 height 11
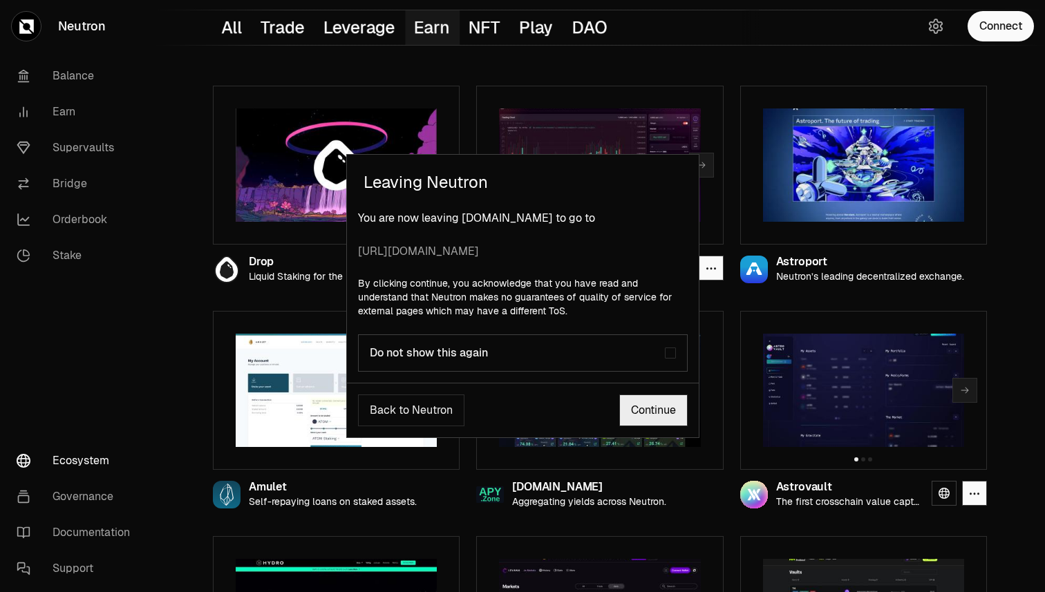
click at [638, 415] on link "Continue" at bounding box center [653, 410] width 68 height 32
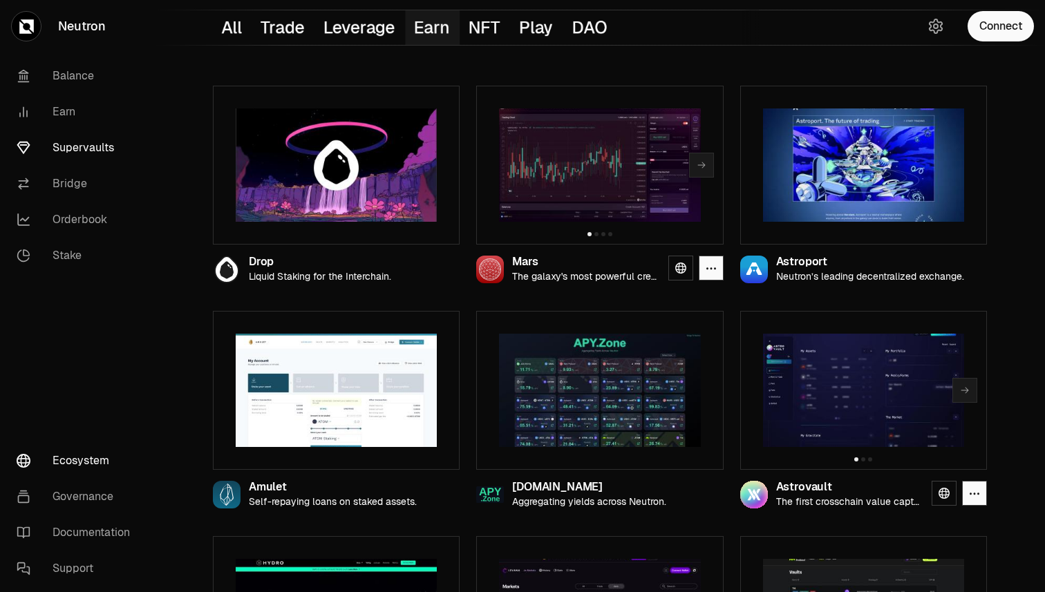
click at [72, 146] on link "Supervaults" at bounding box center [78, 148] width 144 height 36
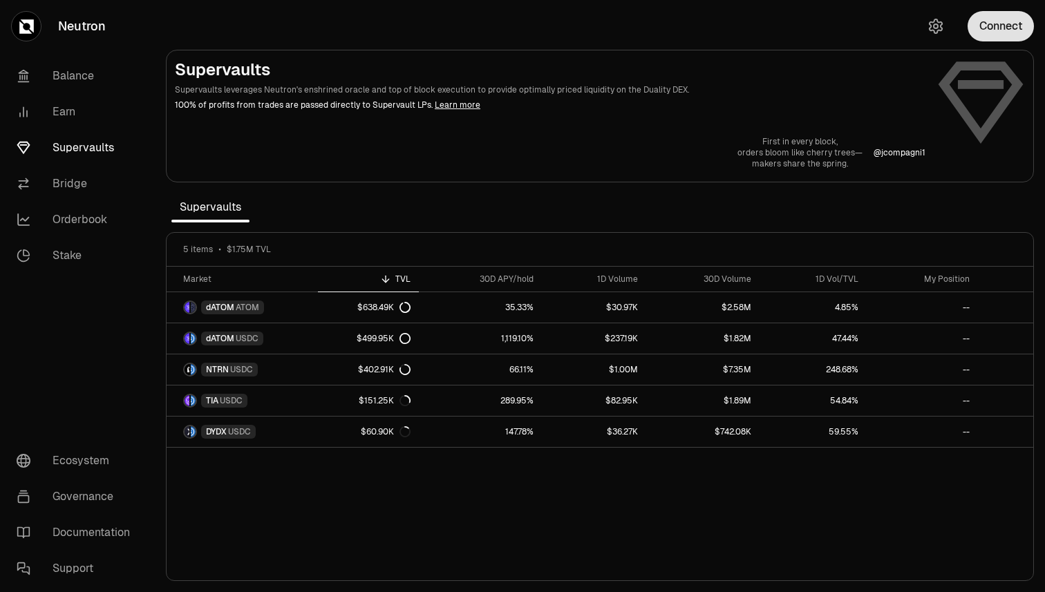
click at [996, 30] on button "Connect" at bounding box center [1000, 26] width 66 height 30
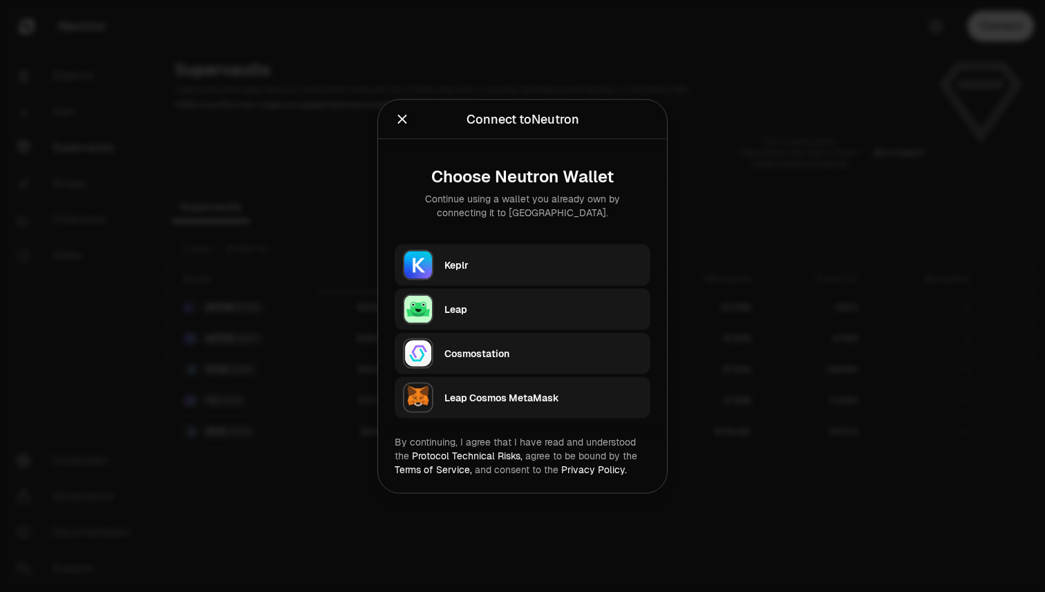
click at [496, 313] on div "Leap" at bounding box center [543, 309] width 198 height 14
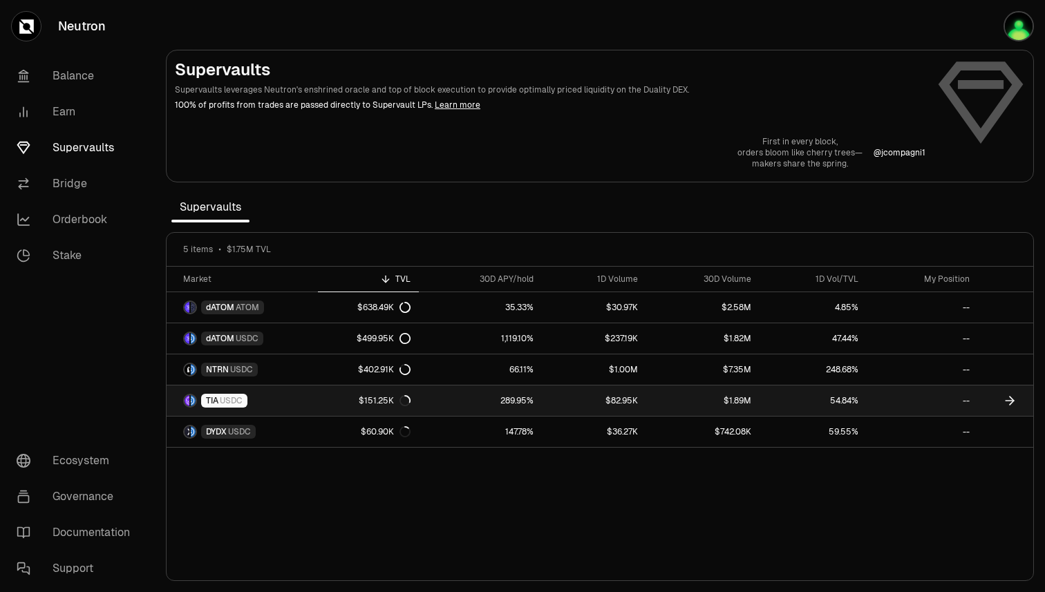
click at [333, 403] on link "$151.25K" at bounding box center [368, 400] width 101 height 30
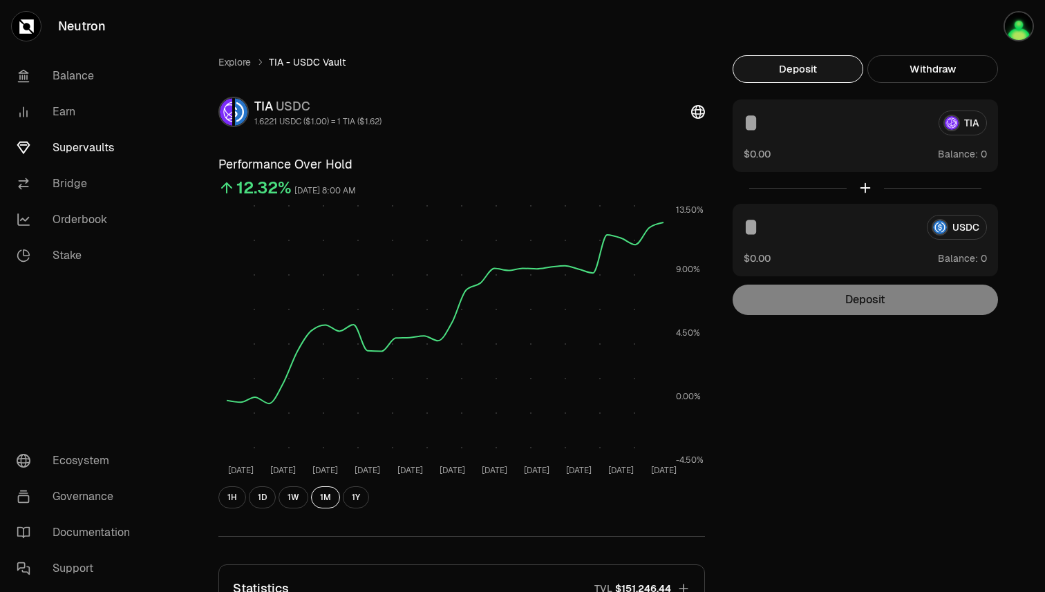
click at [819, 131] on input at bounding box center [835, 123] width 184 height 25
type input "*****"
click at [779, 228] on input at bounding box center [829, 227] width 172 height 25
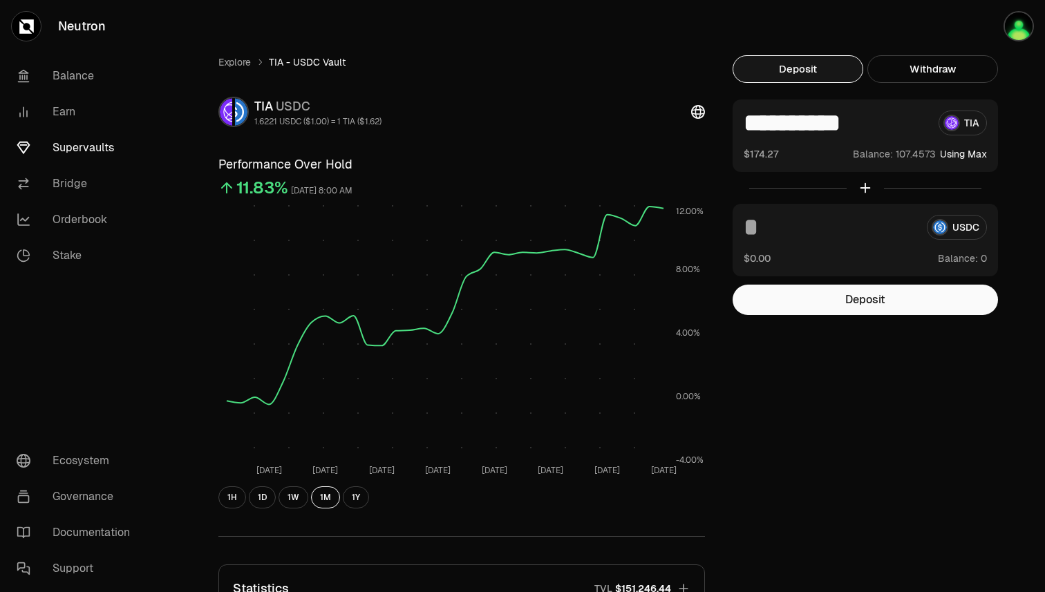
click at [876, 405] on div "**********" at bounding box center [600, 451] width 796 height 792
click at [828, 297] on button "Deposit" at bounding box center [864, 300] width 265 height 30
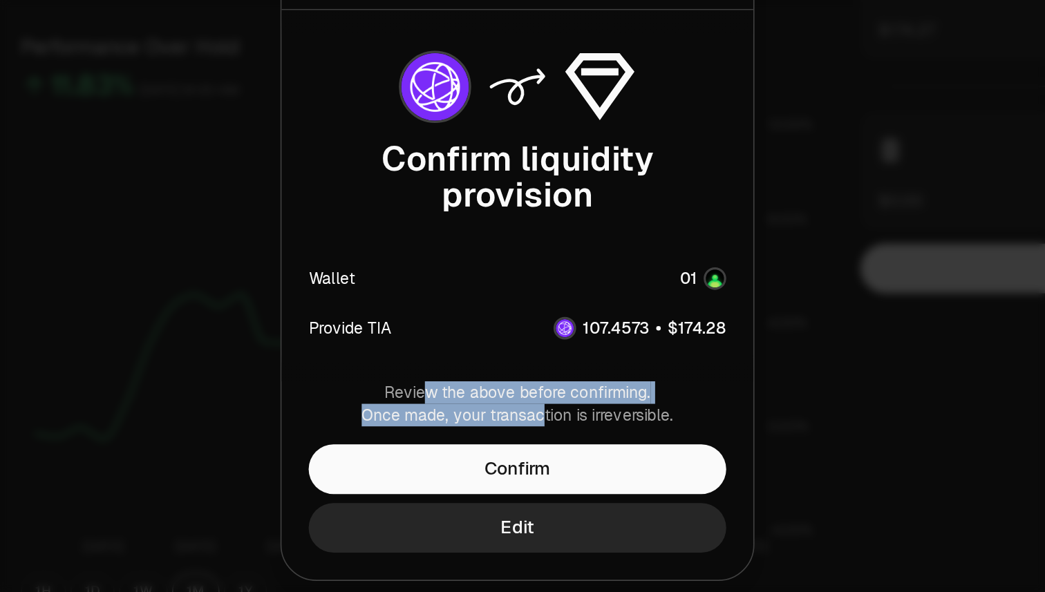
drag, startPoint x: 466, startPoint y: 374, endPoint x: 535, endPoint y: 386, distance: 70.1
click at [535, 387] on div "Review the above before confirming. Once made, your transaction is irreversible." at bounding box center [522, 383] width 256 height 28
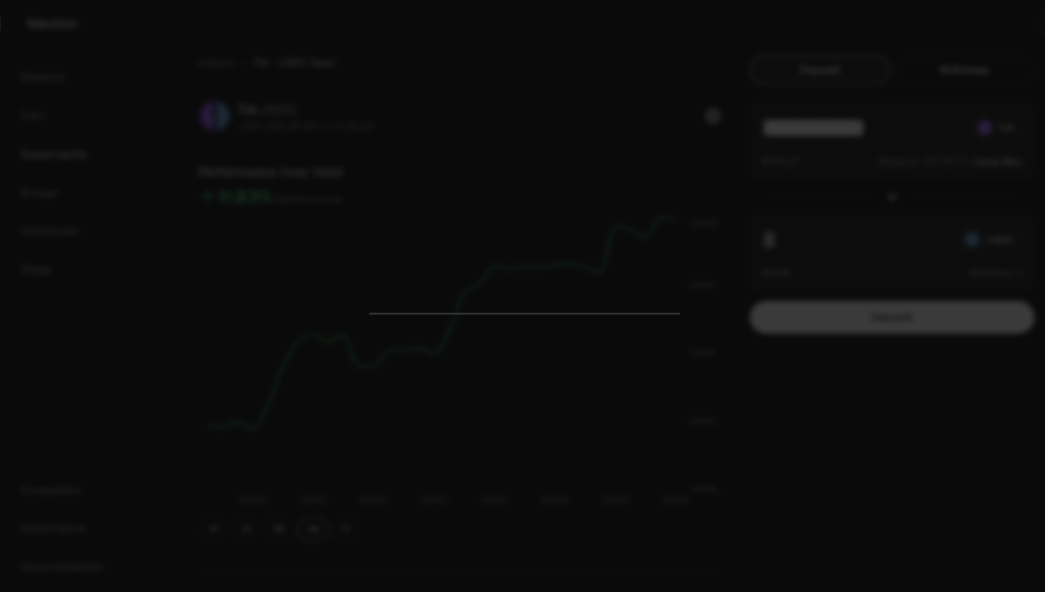
click at [734, 397] on div at bounding box center [522, 296] width 1045 height 592
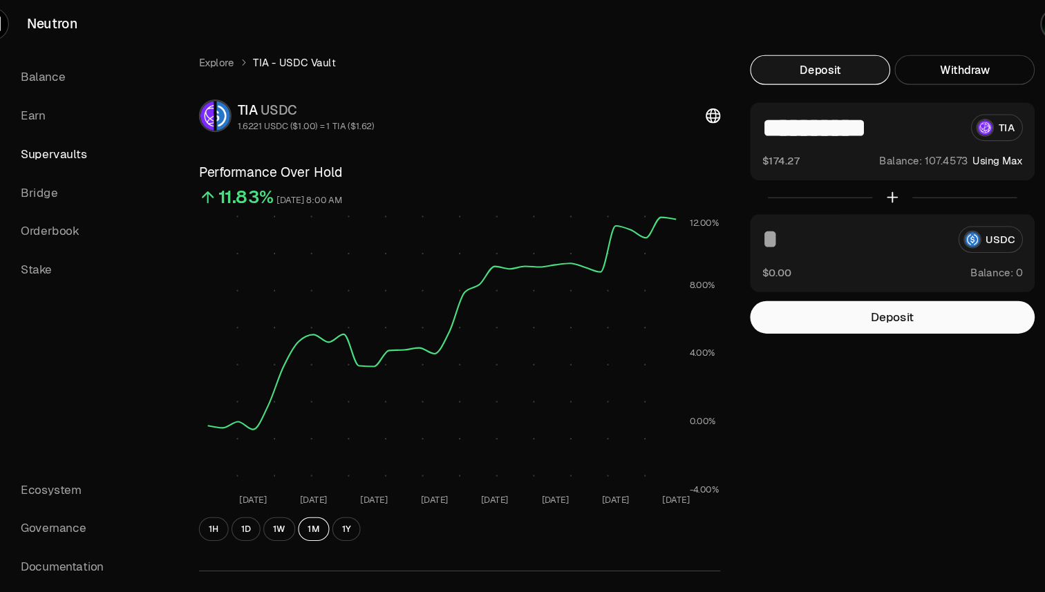
click at [806, 254] on div "$0.00 Balance:" at bounding box center [864, 258] width 243 height 15
click at [765, 258] on button "$0.00" at bounding box center [756, 258] width 27 height 15
click at [811, 227] on input at bounding box center [829, 227] width 172 height 25
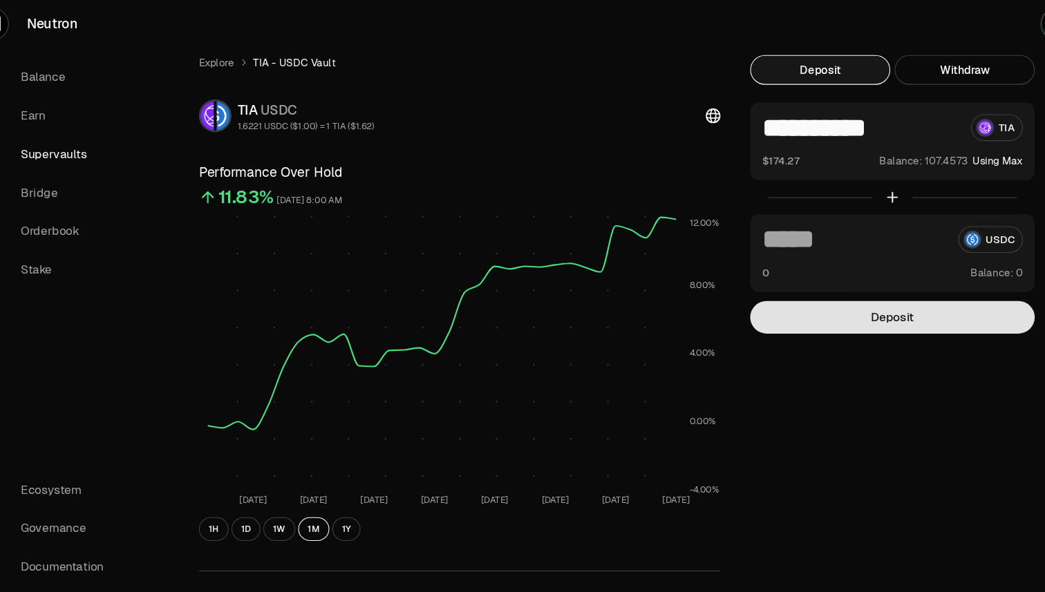
click at [816, 294] on button "Deposit" at bounding box center [864, 300] width 265 height 30
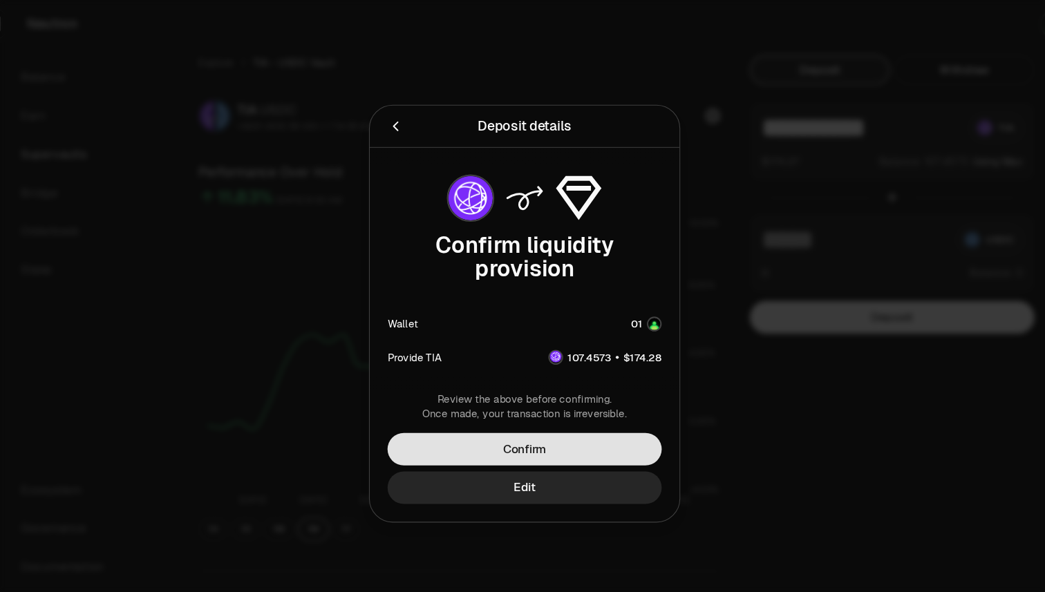
click at [539, 428] on button "Confirm" at bounding box center [522, 423] width 256 height 30
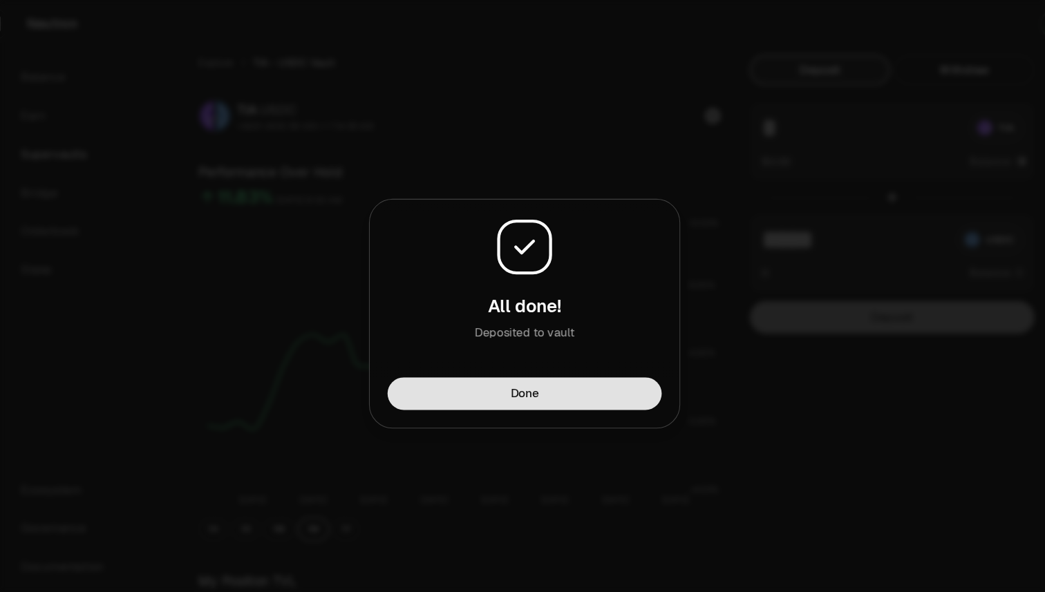
click at [563, 374] on button "Done" at bounding box center [522, 371] width 256 height 30
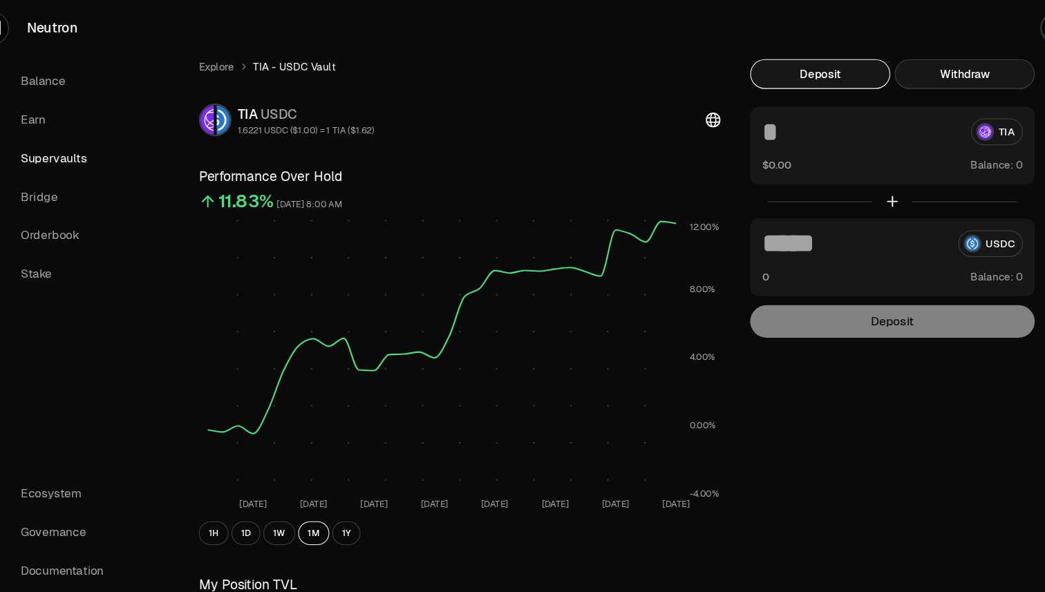
click at [960, 70] on button "Withdraw" at bounding box center [932, 69] width 131 height 28
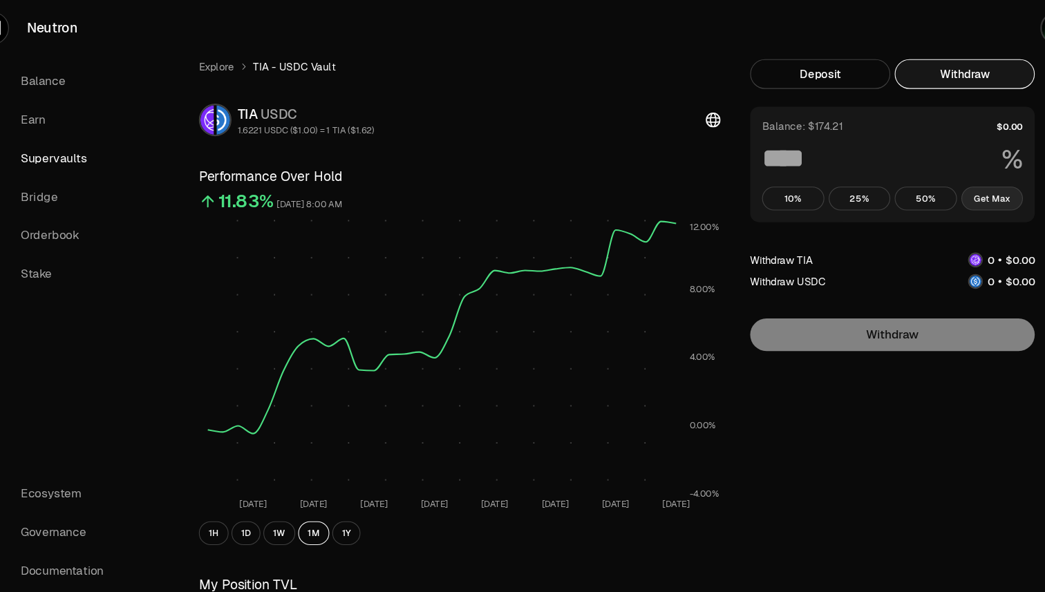
click at [957, 186] on button "Get Max" at bounding box center [958, 185] width 58 height 22
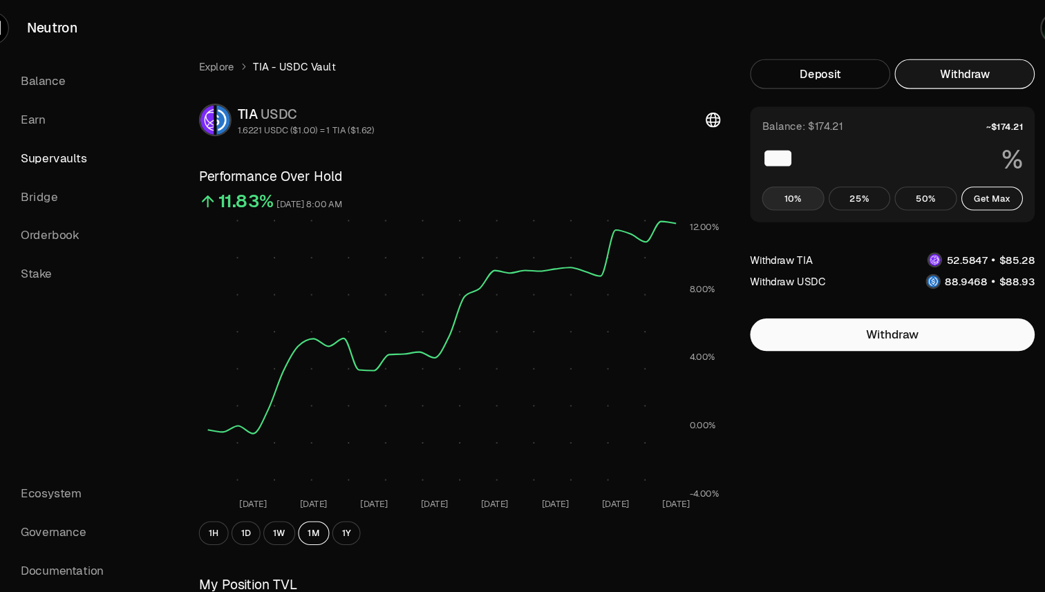
click at [766, 183] on button "10%" at bounding box center [772, 185] width 58 height 22
click at [951, 188] on button "Get Max" at bounding box center [958, 185] width 58 height 22
type input "***"
drag, startPoint x: 768, startPoint y: 244, endPoint x: 797, endPoint y: 266, distance: 37.0
click at [797, 266] on div "Withdraw TIA Withdraw USDC" at bounding box center [864, 252] width 265 height 35
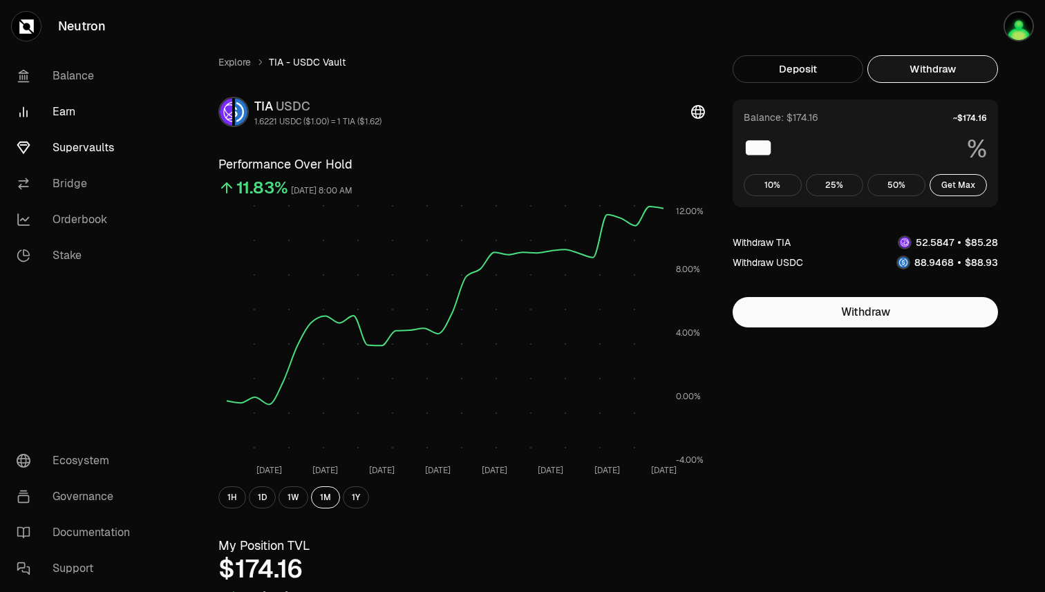
click at [67, 111] on link "Earn" at bounding box center [78, 112] width 144 height 36
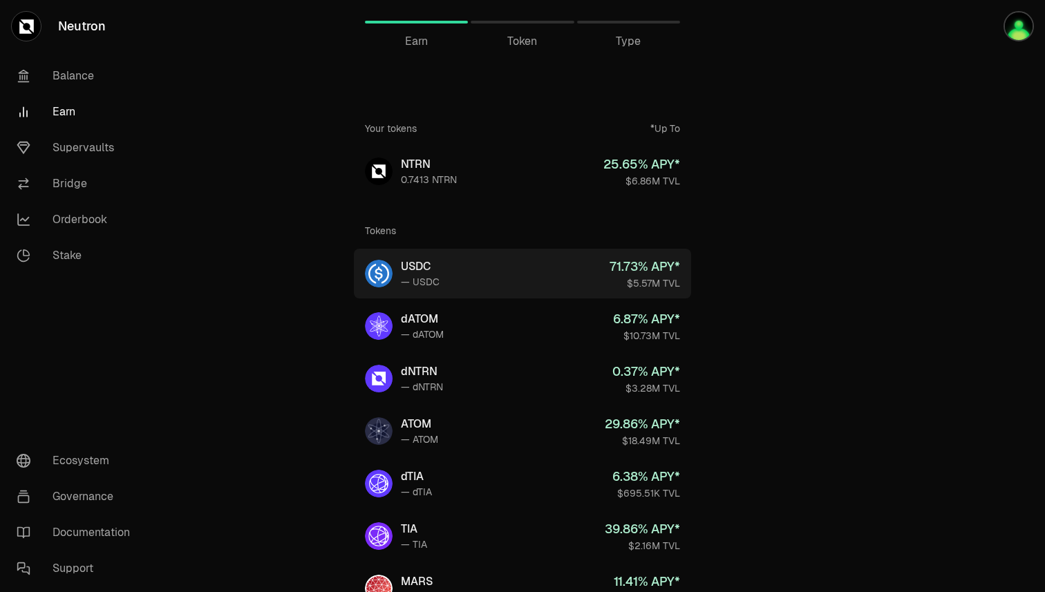
click at [482, 289] on link "USDC — USDC 71.73 % APY* $5.57M TVL" at bounding box center [522, 274] width 337 height 50
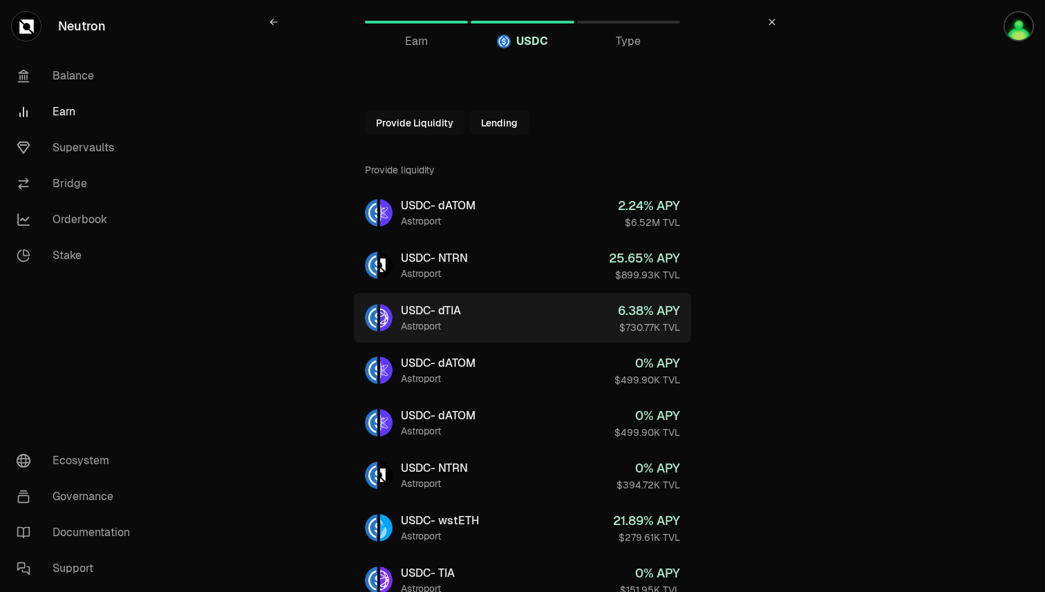
scroll to position [486, 0]
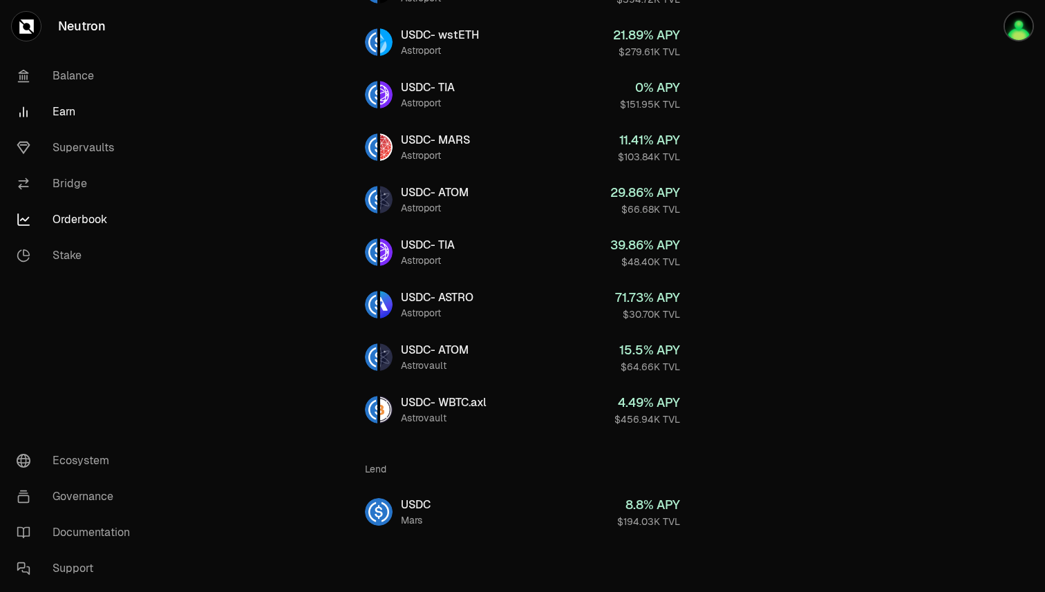
click at [77, 220] on link "Orderbook" at bounding box center [78, 220] width 144 height 36
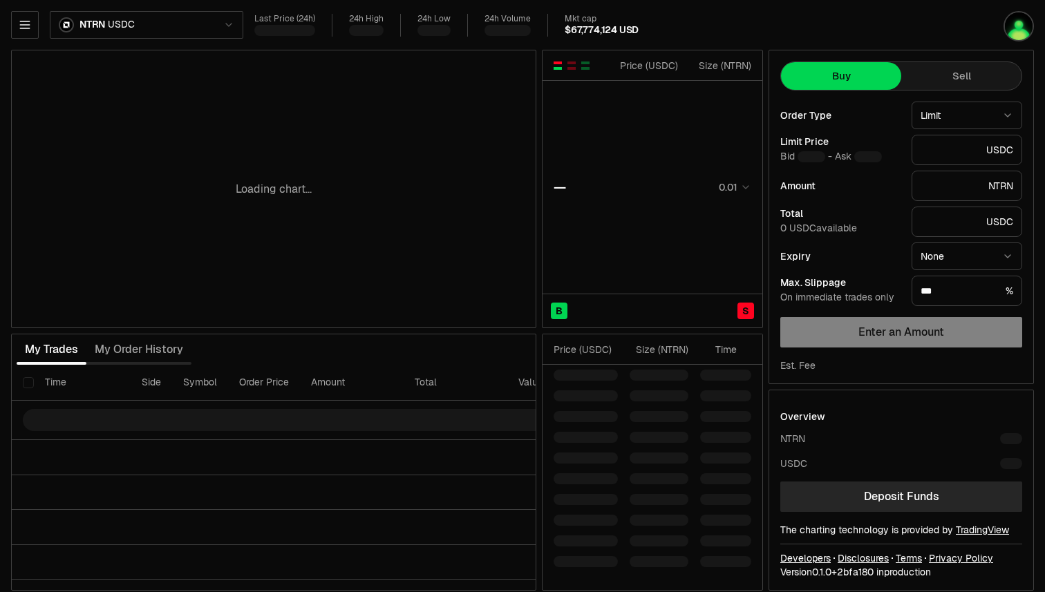
type input "********"
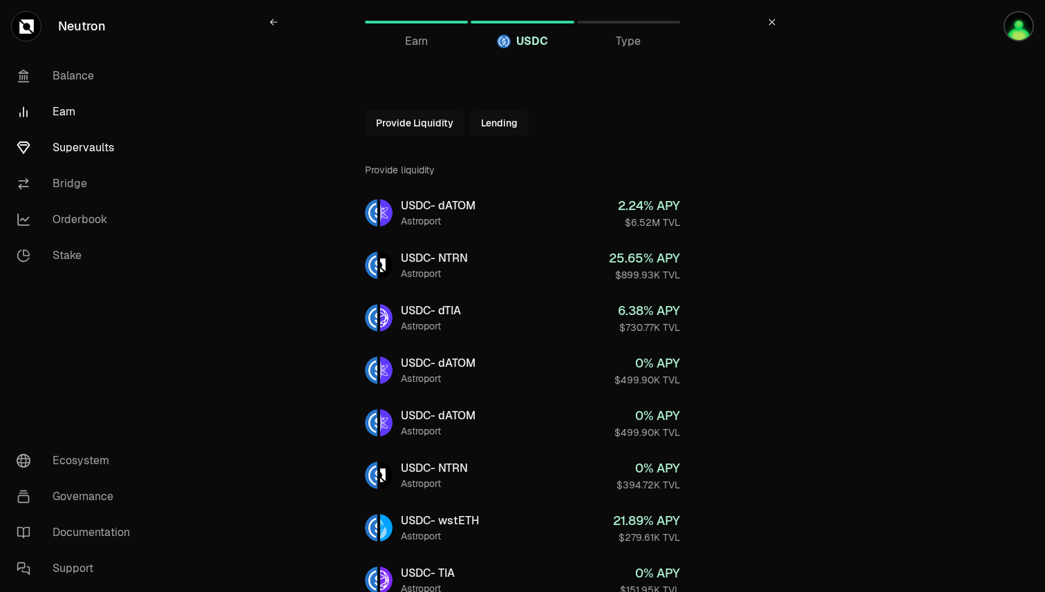
click at [74, 153] on link "Supervaults" at bounding box center [78, 148] width 144 height 36
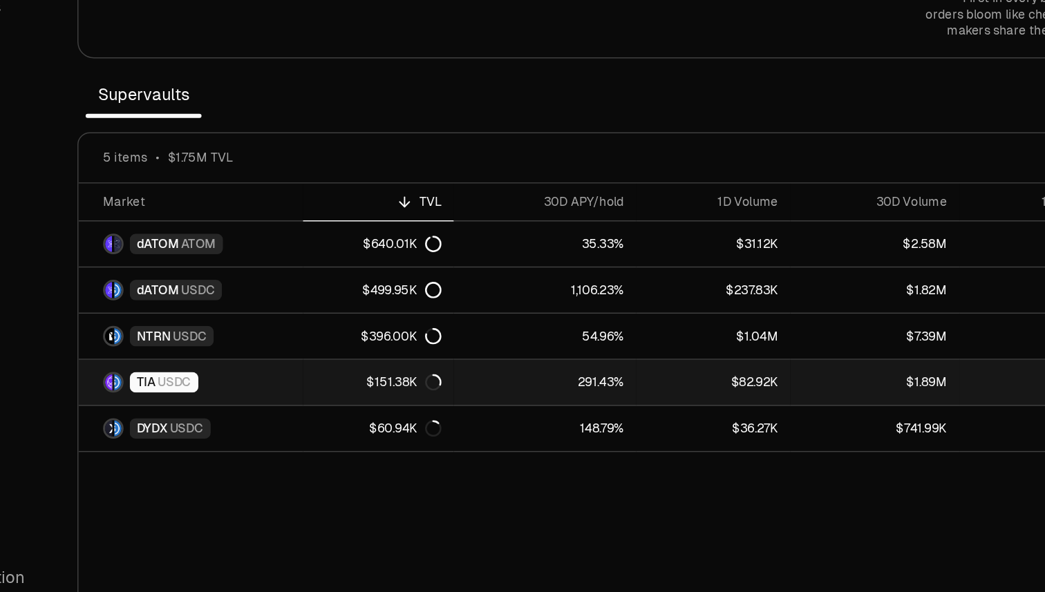
click at [435, 404] on link "291.43%" at bounding box center [480, 400] width 123 height 30
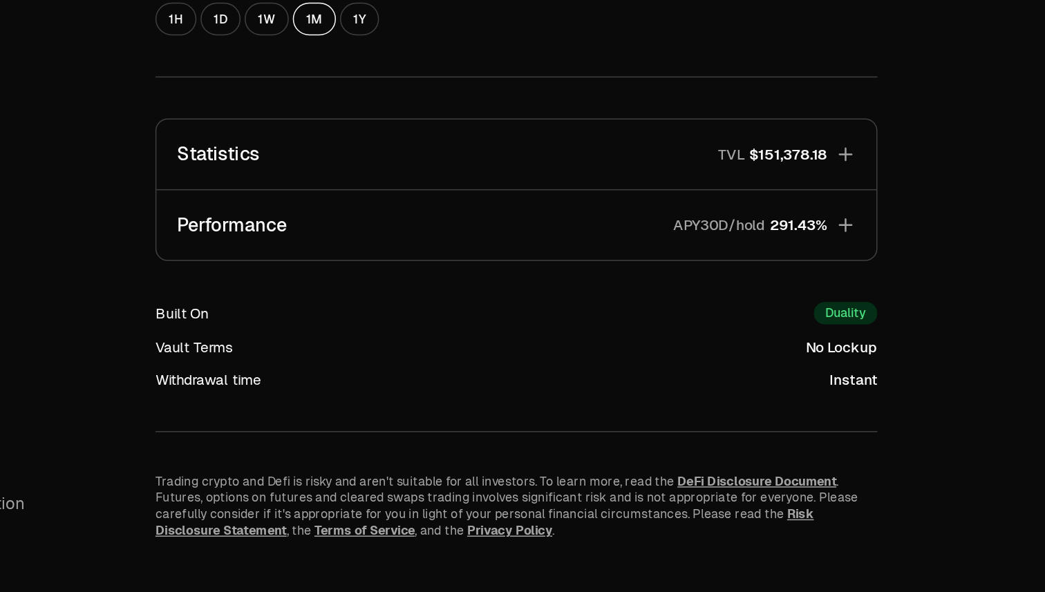
scroll to position [727, 0]
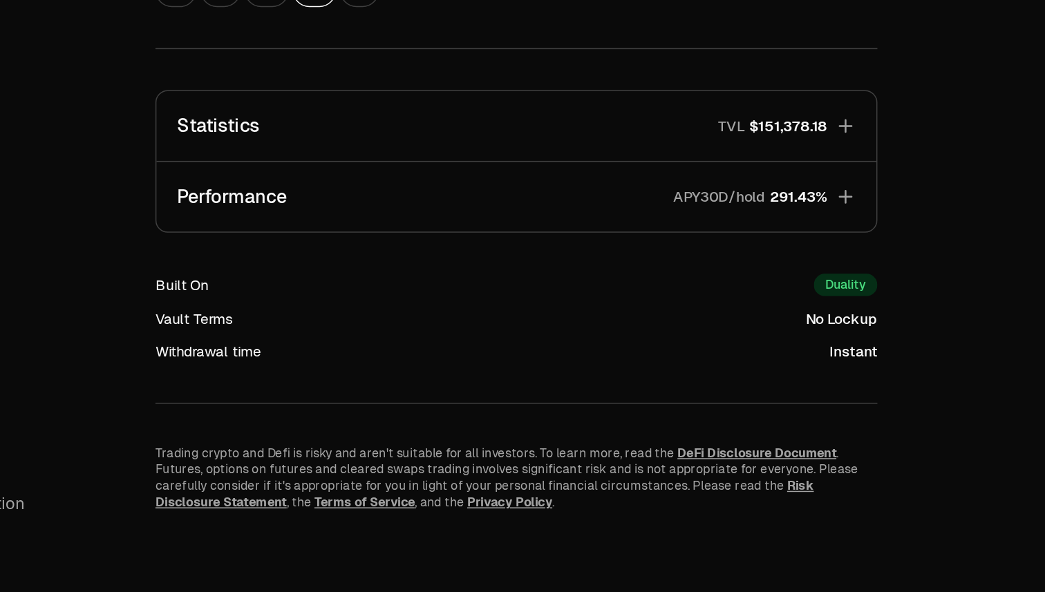
click at [683, 325] on icon "button" at bounding box center [682, 325] width 9 height 9
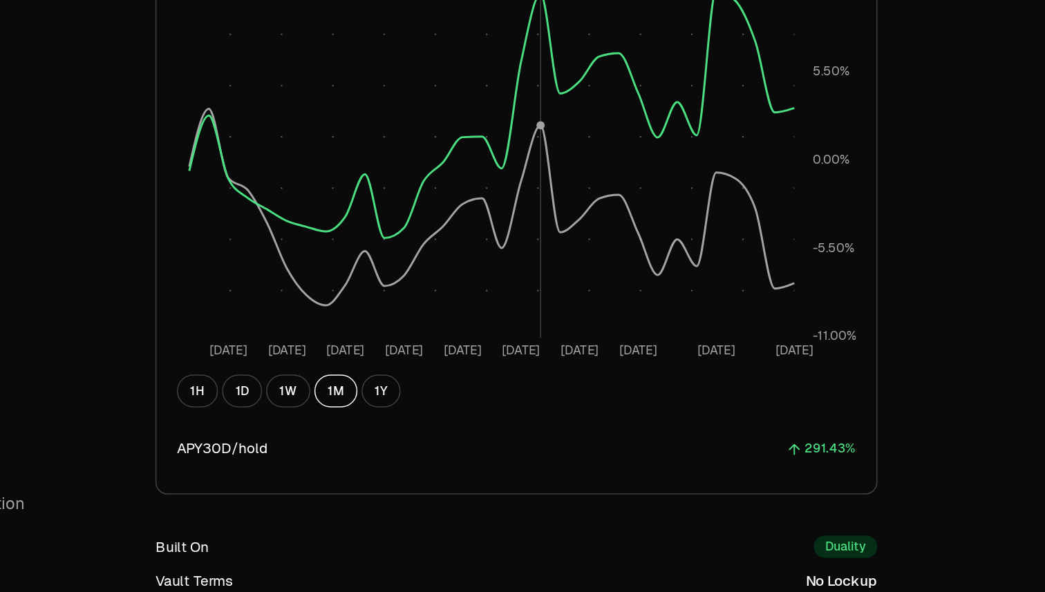
scroll to position [978, 0]
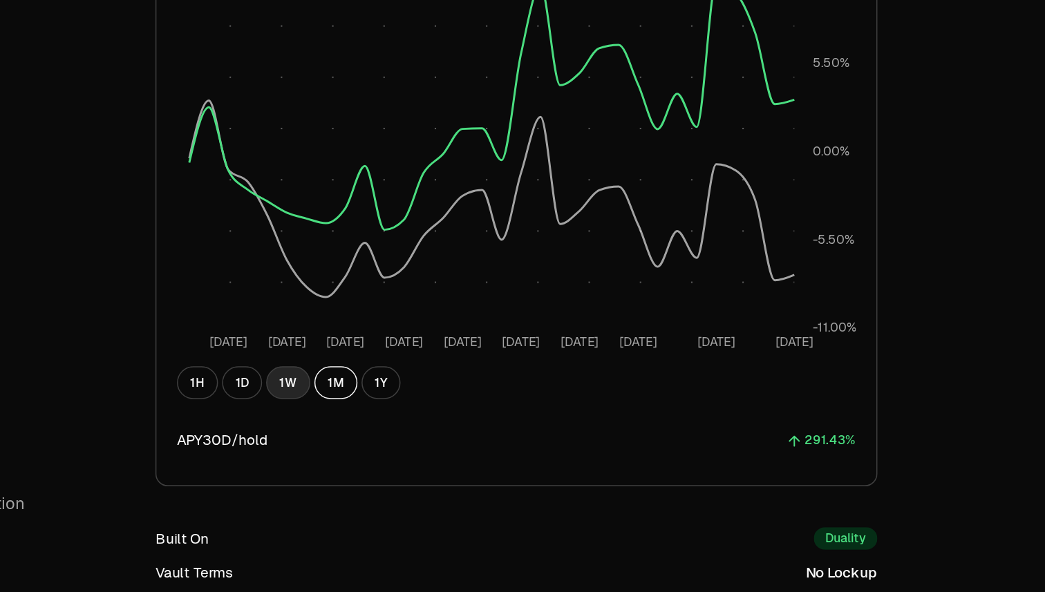
click at [306, 449] on button "1W" at bounding box center [308, 451] width 30 height 22
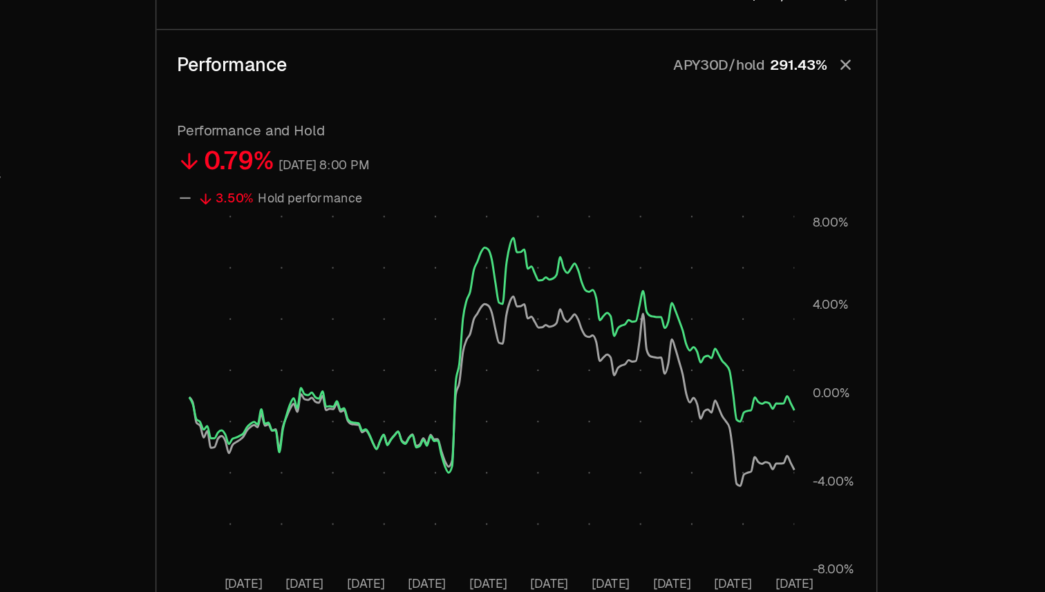
click at [648, 80] on span "291.43%" at bounding box center [651, 74] width 39 height 14
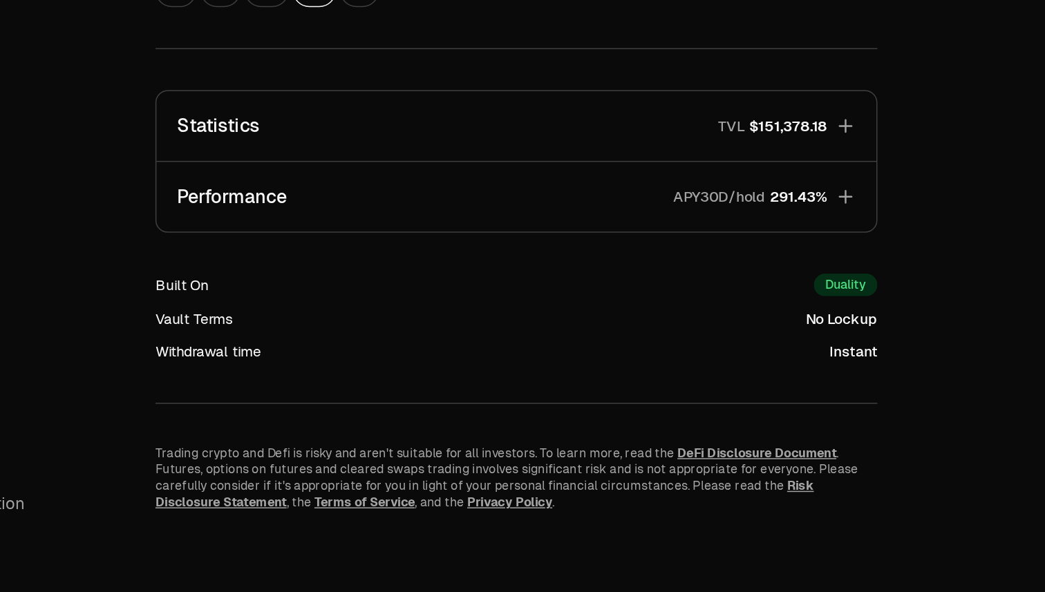
click at [683, 324] on icon "button" at bounding box center [682, 325] width 9 height 9
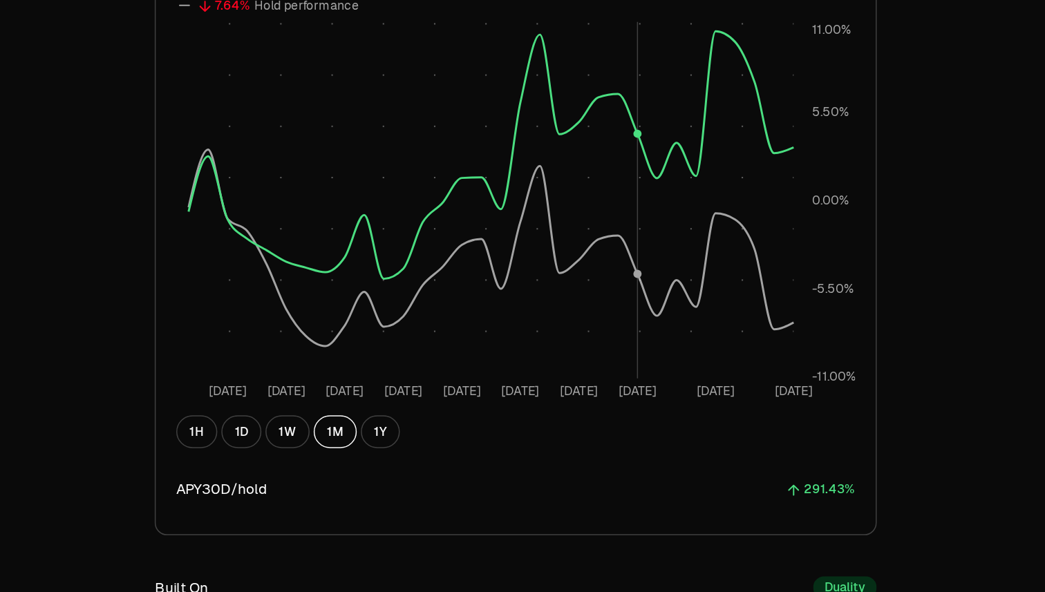
scroll to position [1136, 0]
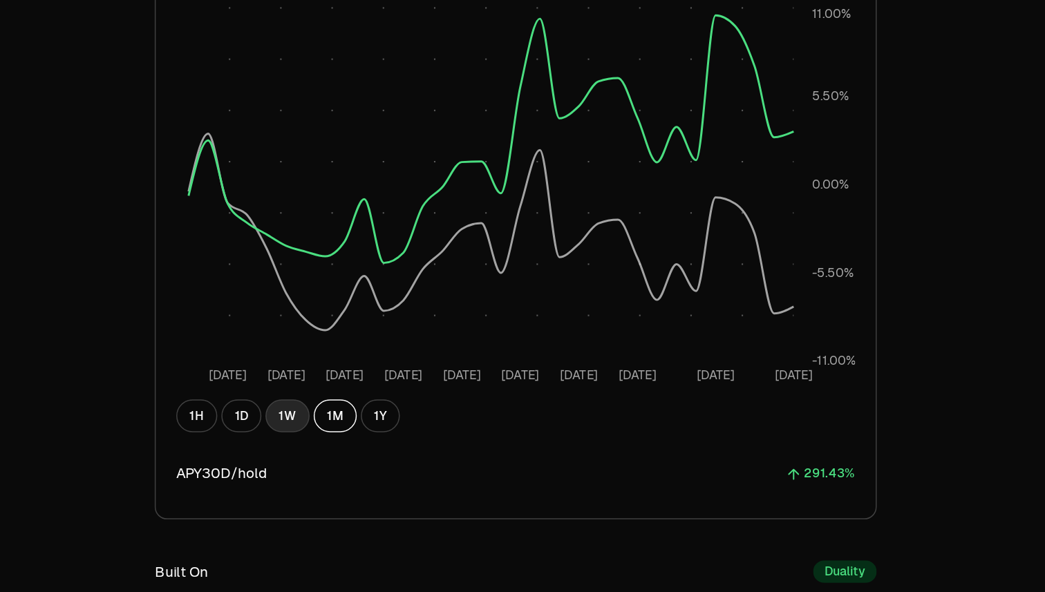
click at [306, 294] on button "1W" at bounding box center [308, 294] width 30 height 22
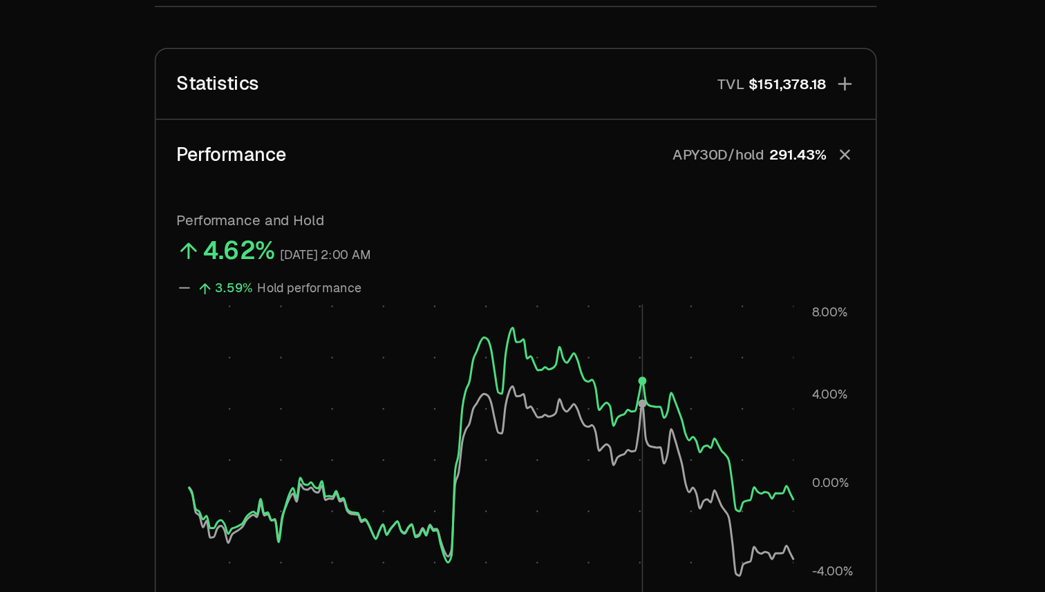
scroll to position [878, 0]
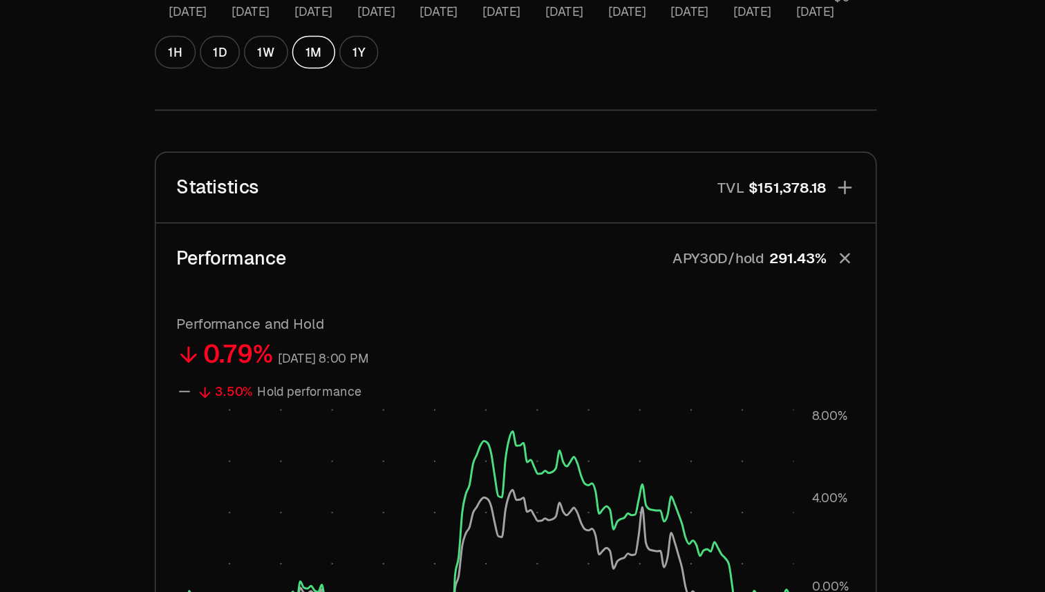
click at [682, 173] on icon "button" at bounding box center [683, 173] width 19 height 19
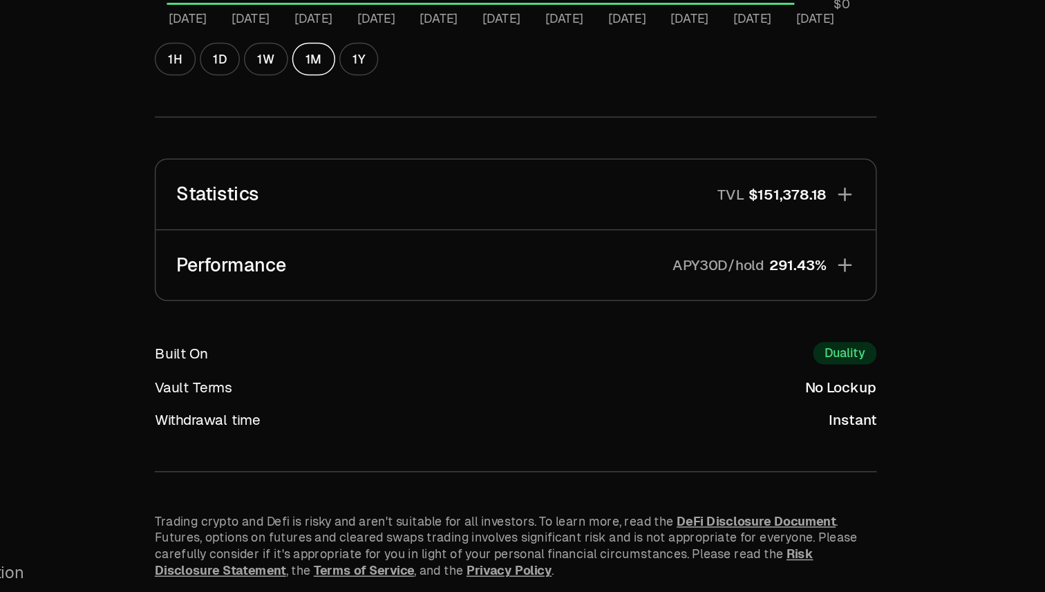
scroll to position [727, 0]
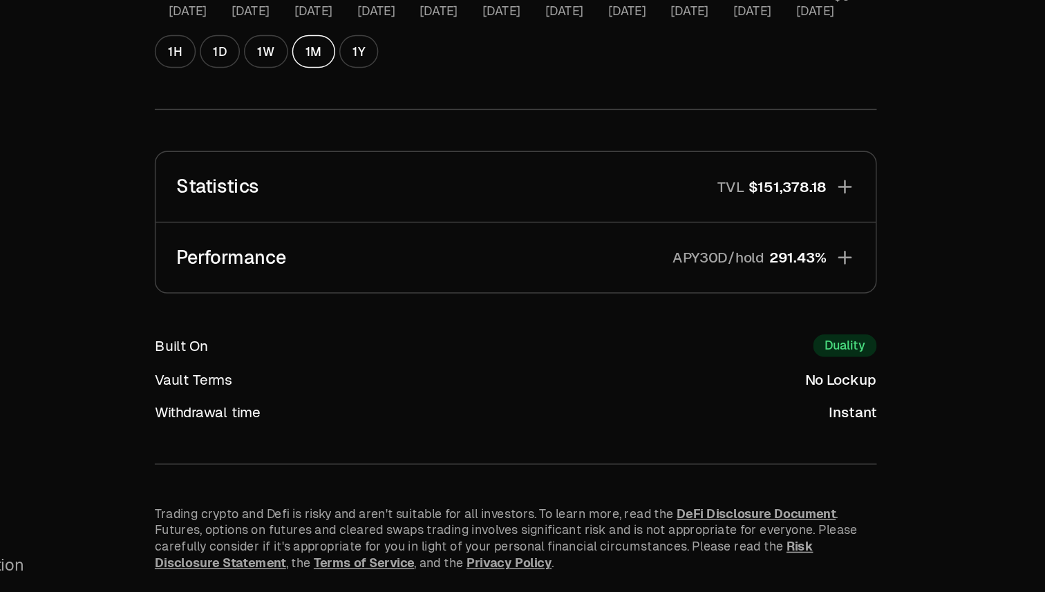
click at [682, 325] on icon "button" at bounding box center [682, 325] width 9 height 9
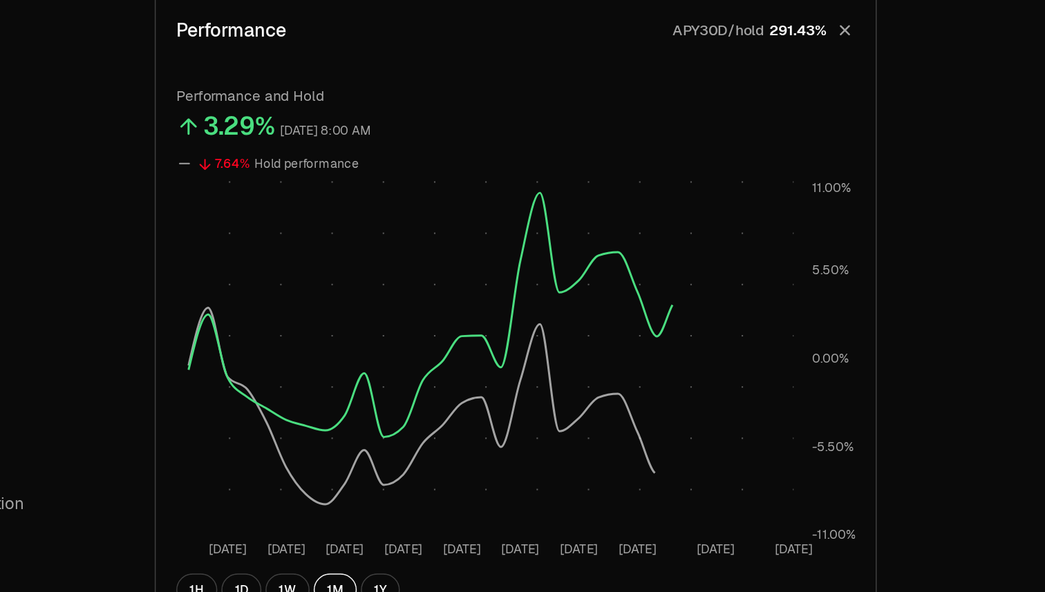
scroll to position [839, 0]
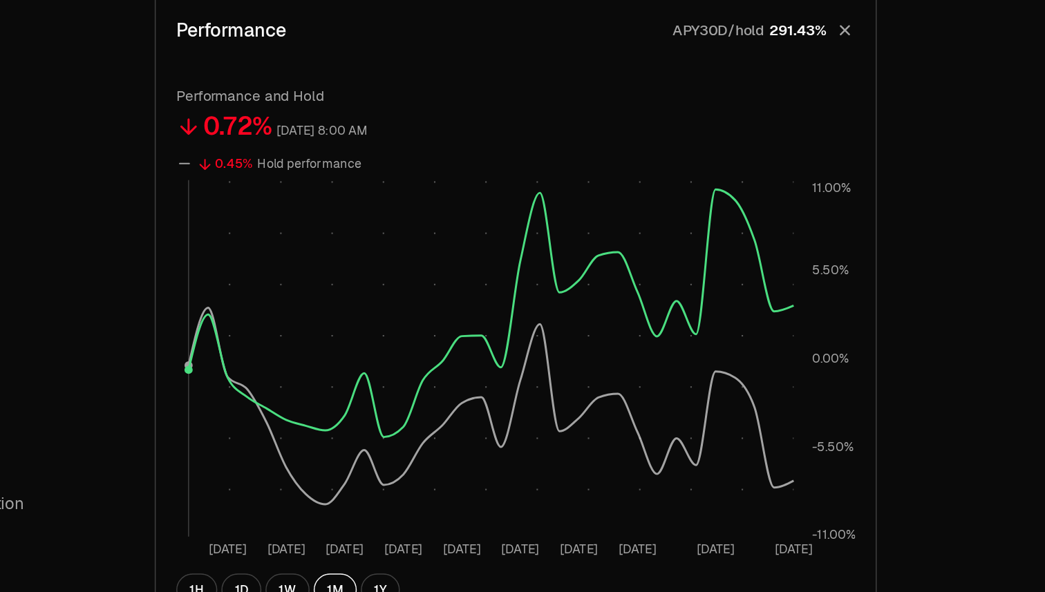
click at [613, 424] on rect at bounding box center [445, 434] width 408 height 240
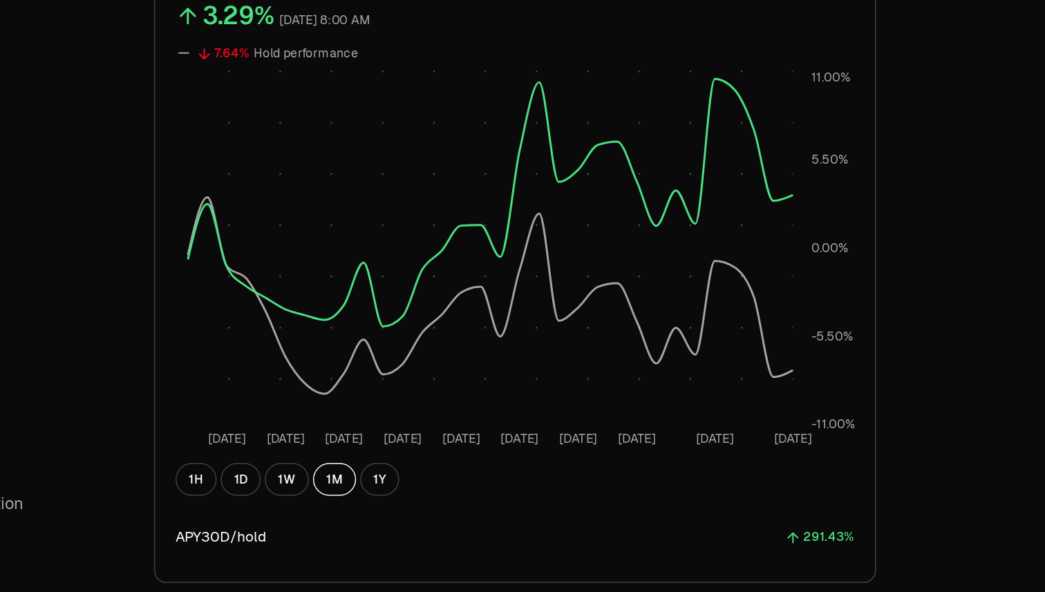
scroll to position [923, 0]
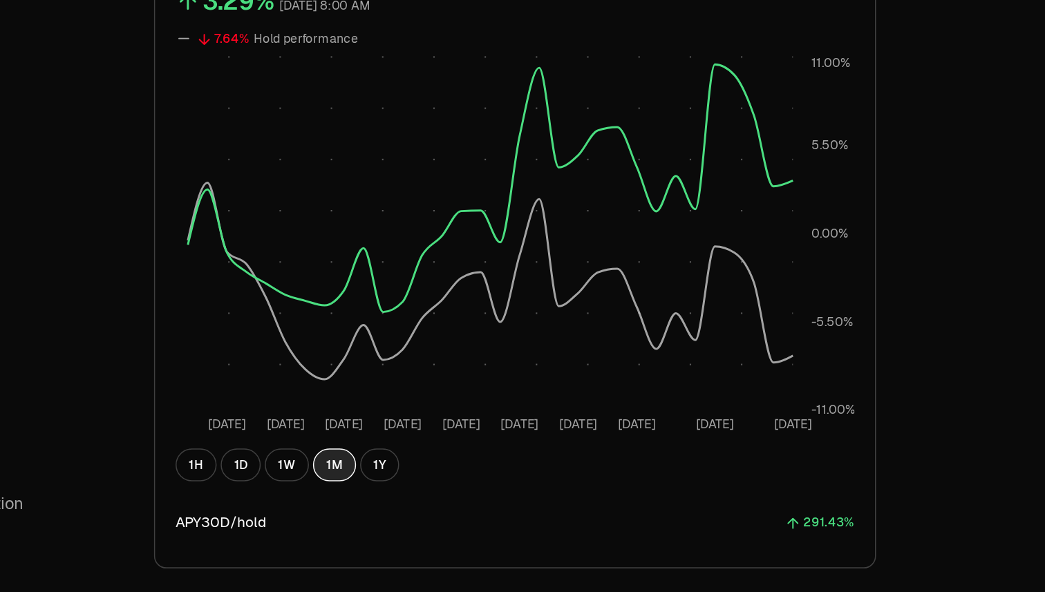
click at [336, 506] on button "1M" at bounding box center [339, 506] width 29 height 22
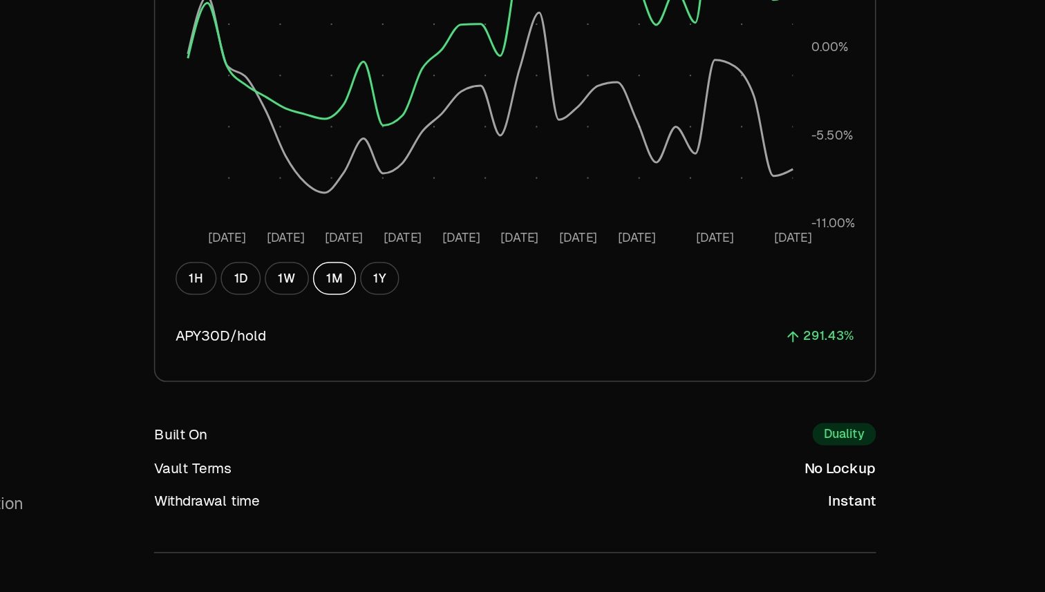
scroll to position [1108, 0]
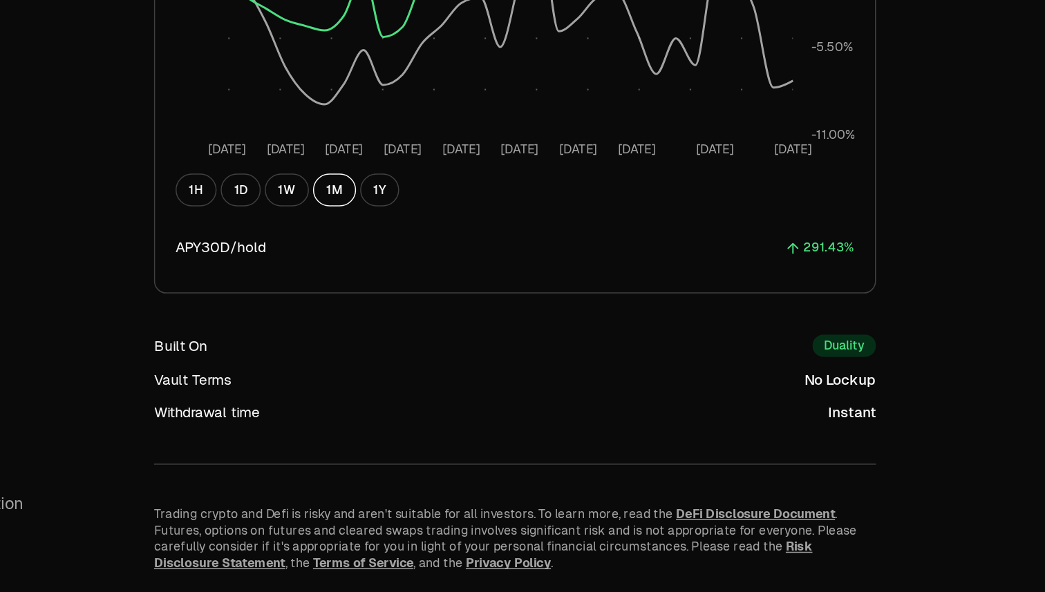
click at [281, 473] on div "Withdrawal time" at bounding box center [253, 471] width 71 height 14
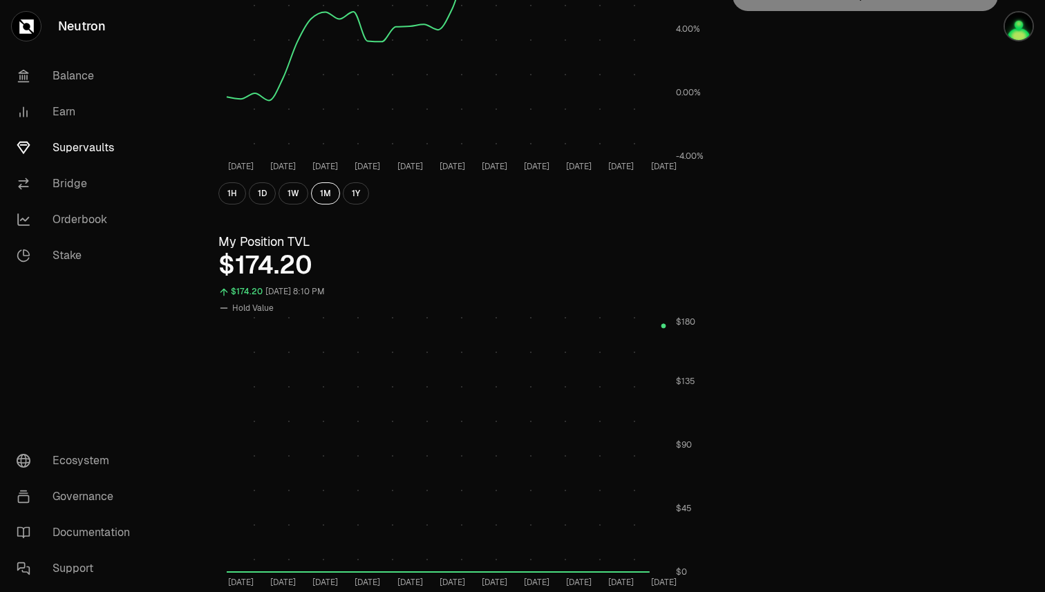
scroll to position [0, 0]
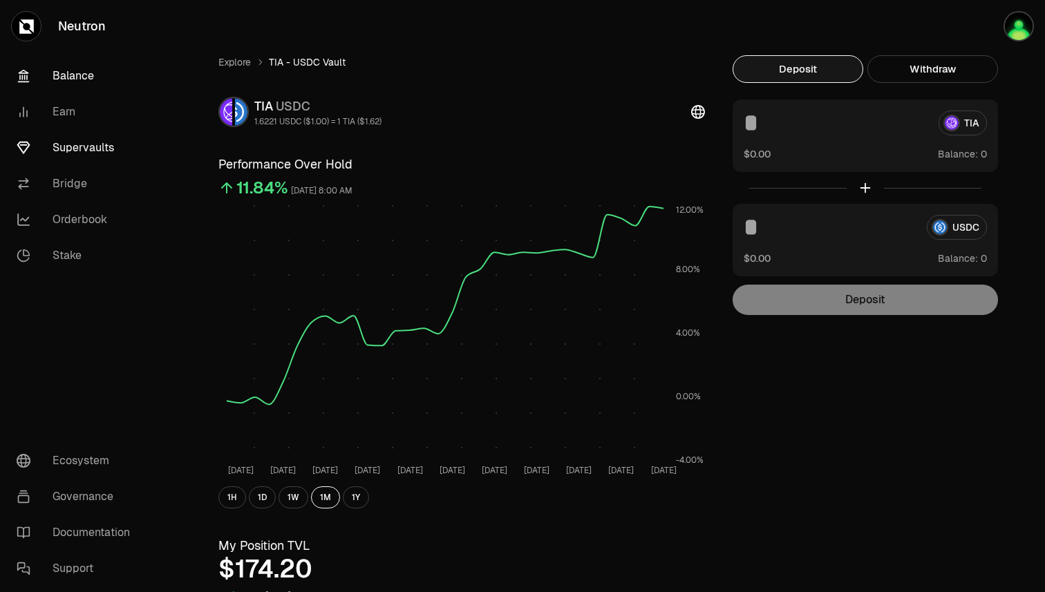
click at [70, 68] on link "Balance" at bounding box center [78, 76] width 144 height 36
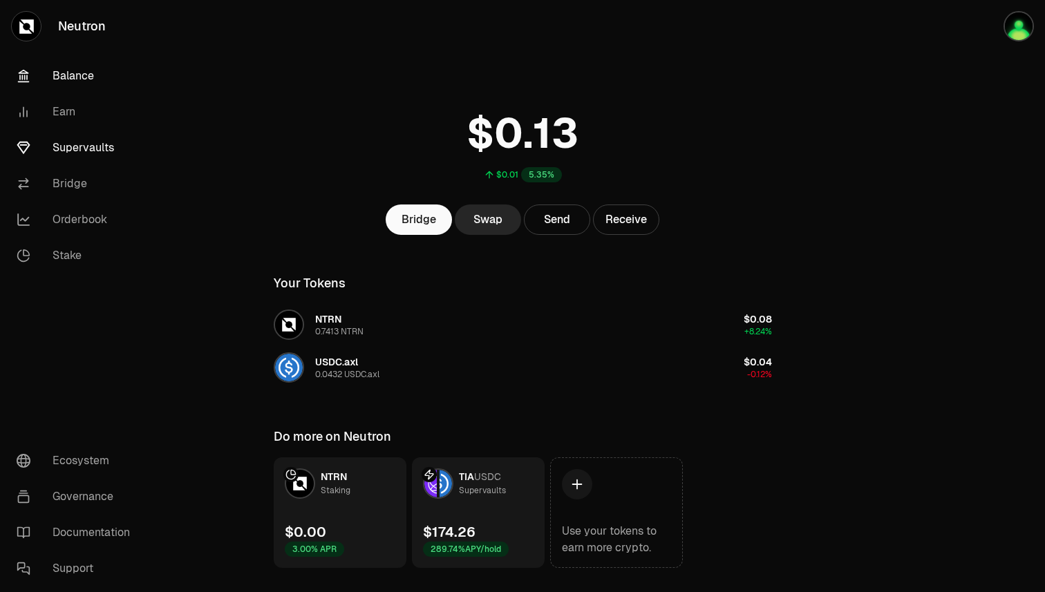
click at [78, 152] on link "Supervaults" at bounding box center [78, 148] width 144 height 36
